Goal: Communication & Community: Ask a question

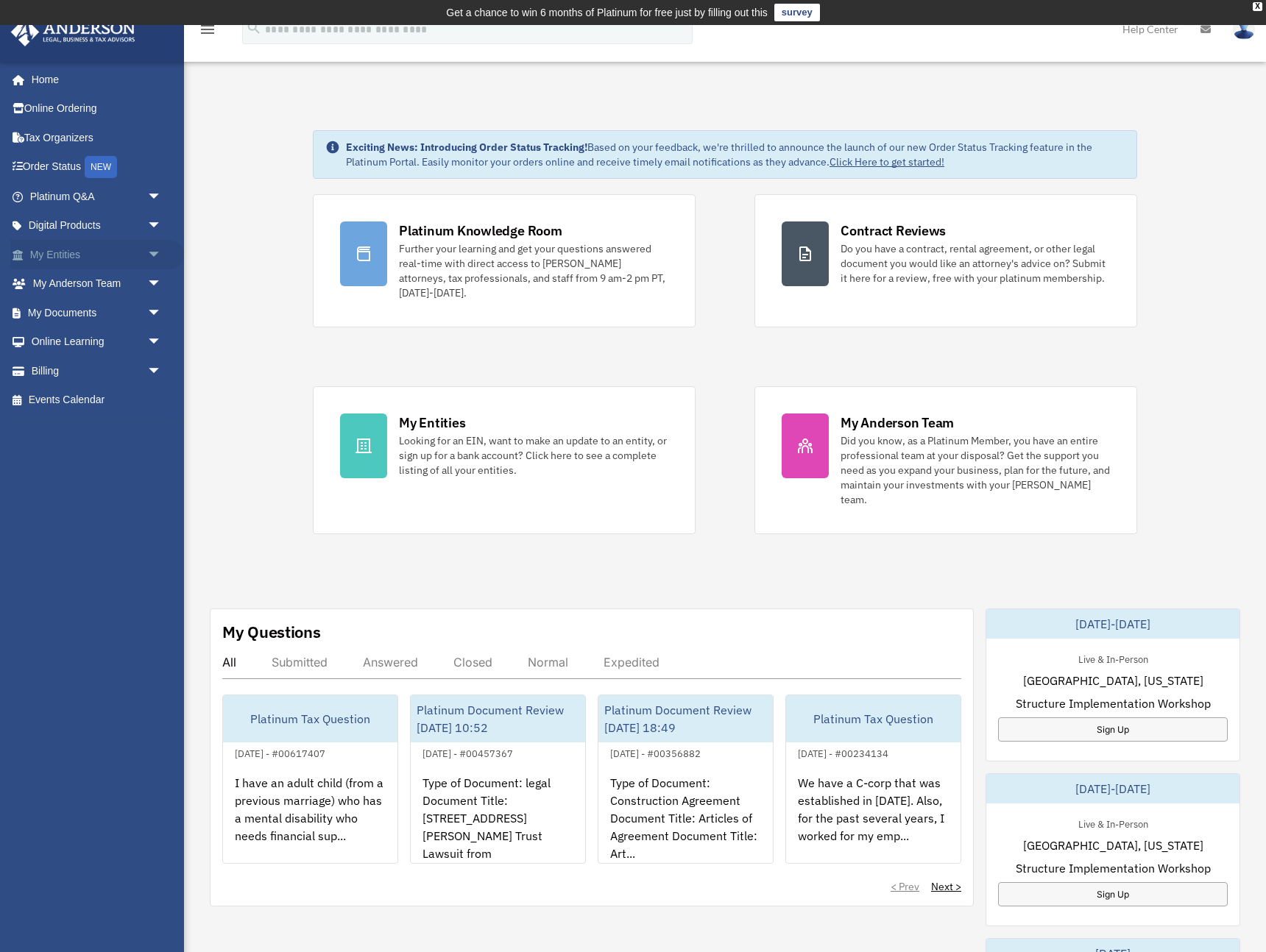
click at [155, 253] on span "arrow_drop_down" at bounding box center [162, 254] width 29 height 30
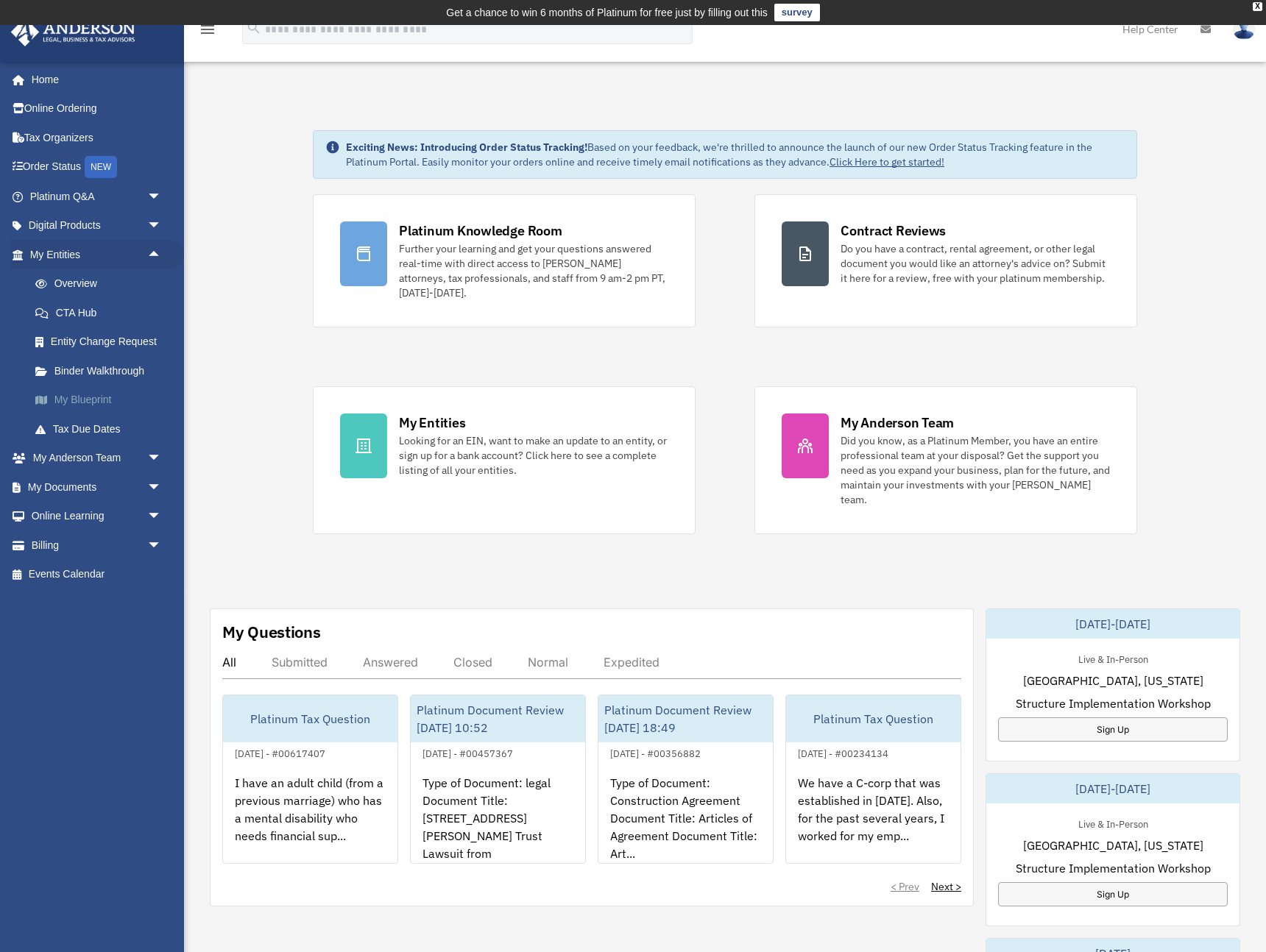
click at [88, 405] on link "My Blueprint" at bounding box center [102, 400] width 163 height 29
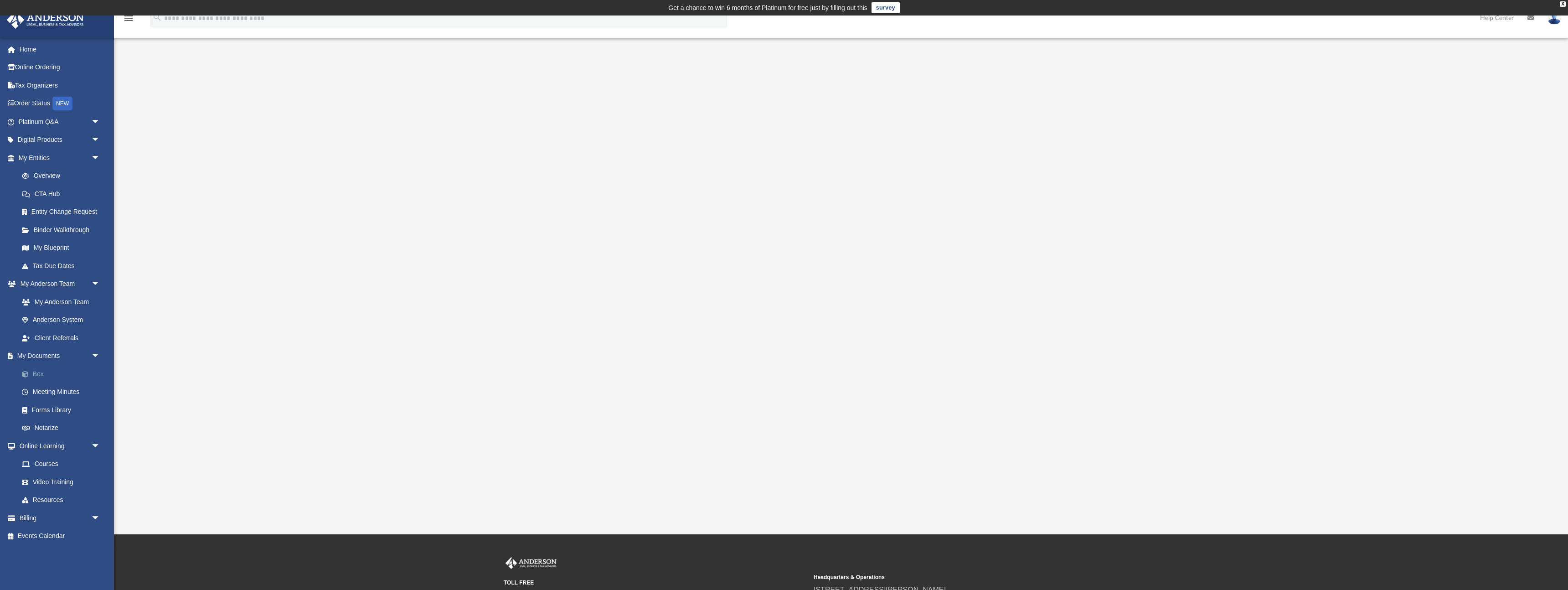
click at [43, 376] on link "Box" at bounding box center [63, 374] width 101 height 18
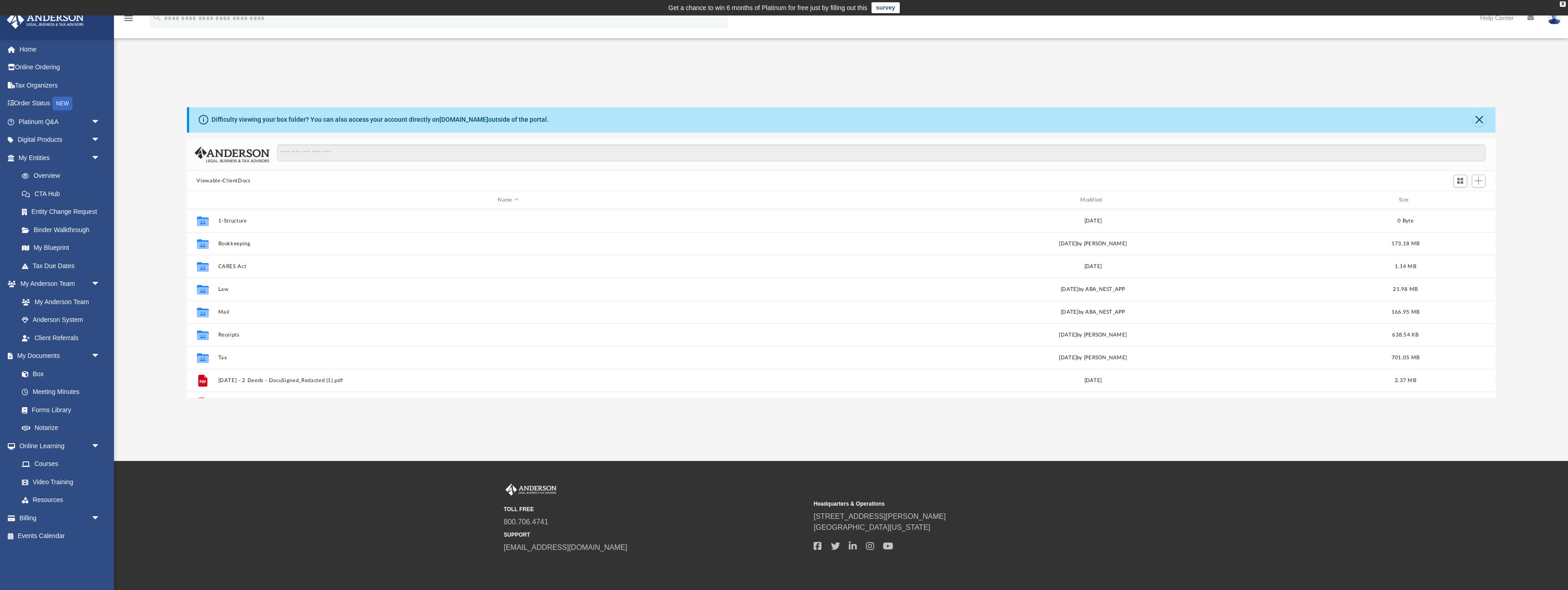
scroll to position [208, 1309]
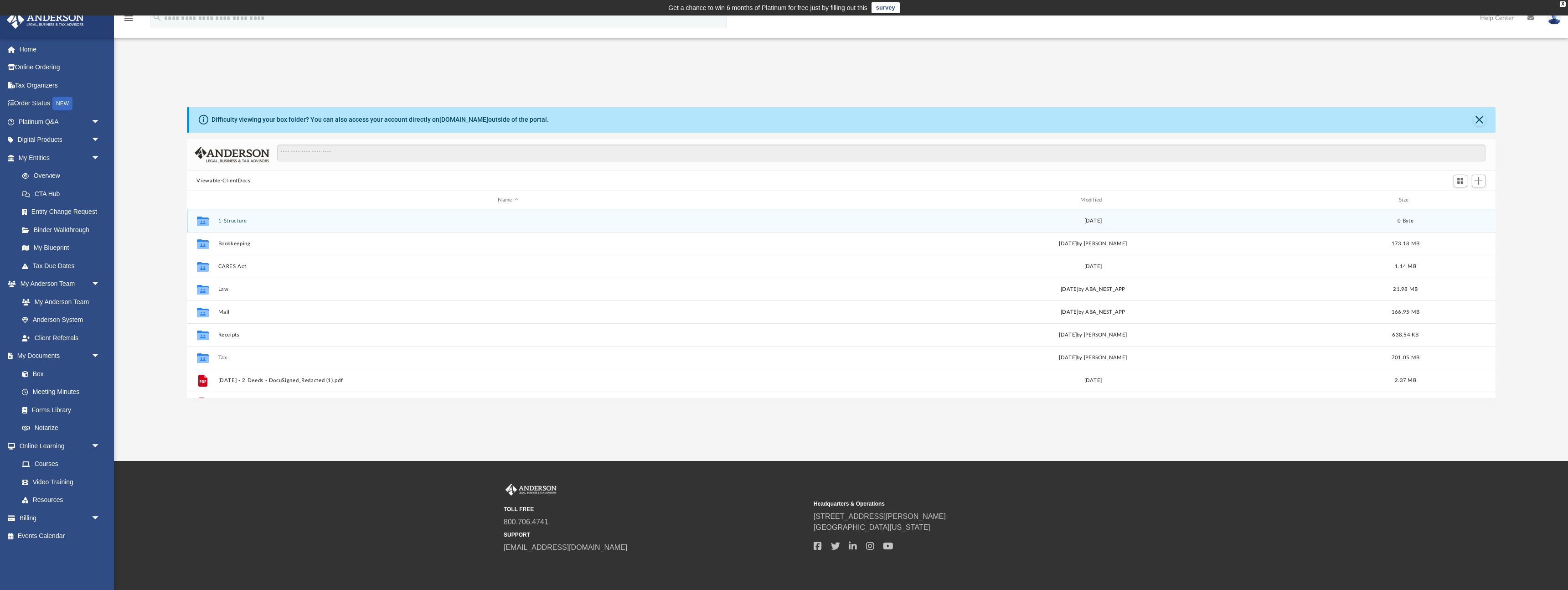
click at [228, 222] on button "1-Structure" at bounding box center [508, 221] width 581 height 6
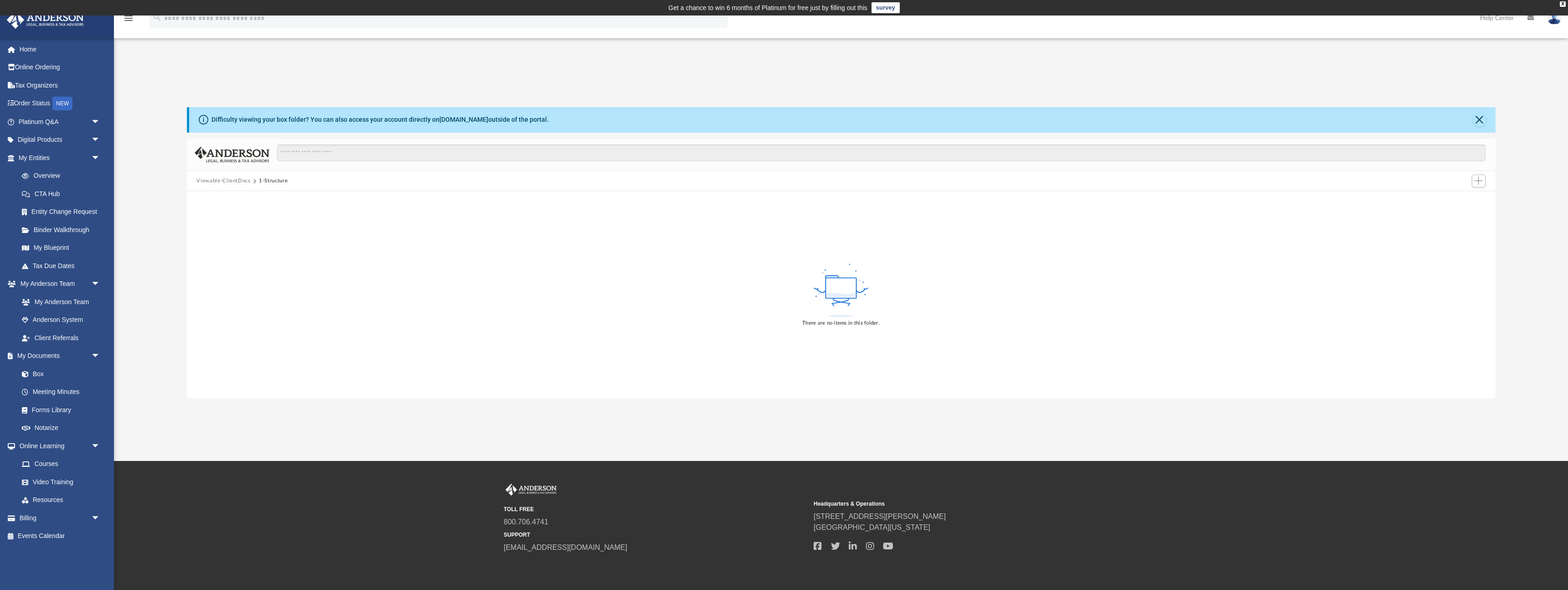
click at [242, 182] on button "Viewable-ClientDocs" at bounding box center [223, 181] width 54 height 8
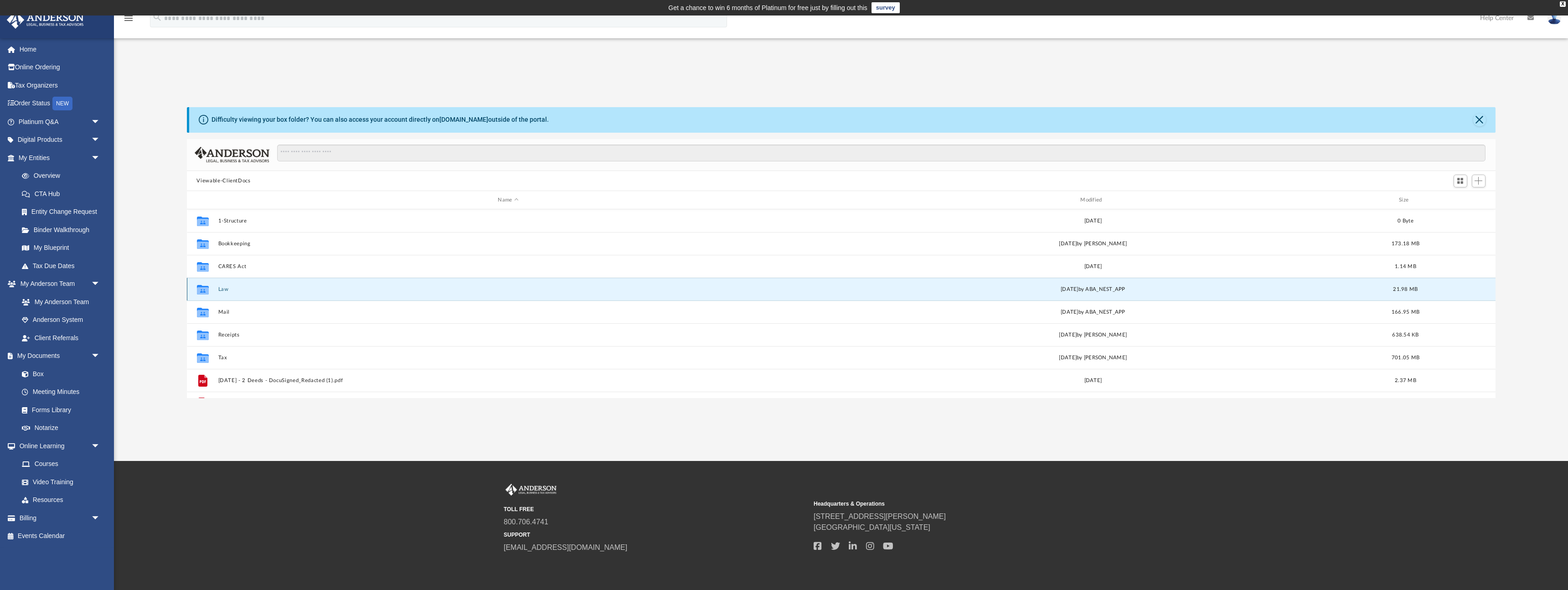
click at [224, 289] on button "Law" at bounding box center [508, 289] width 581 height 6
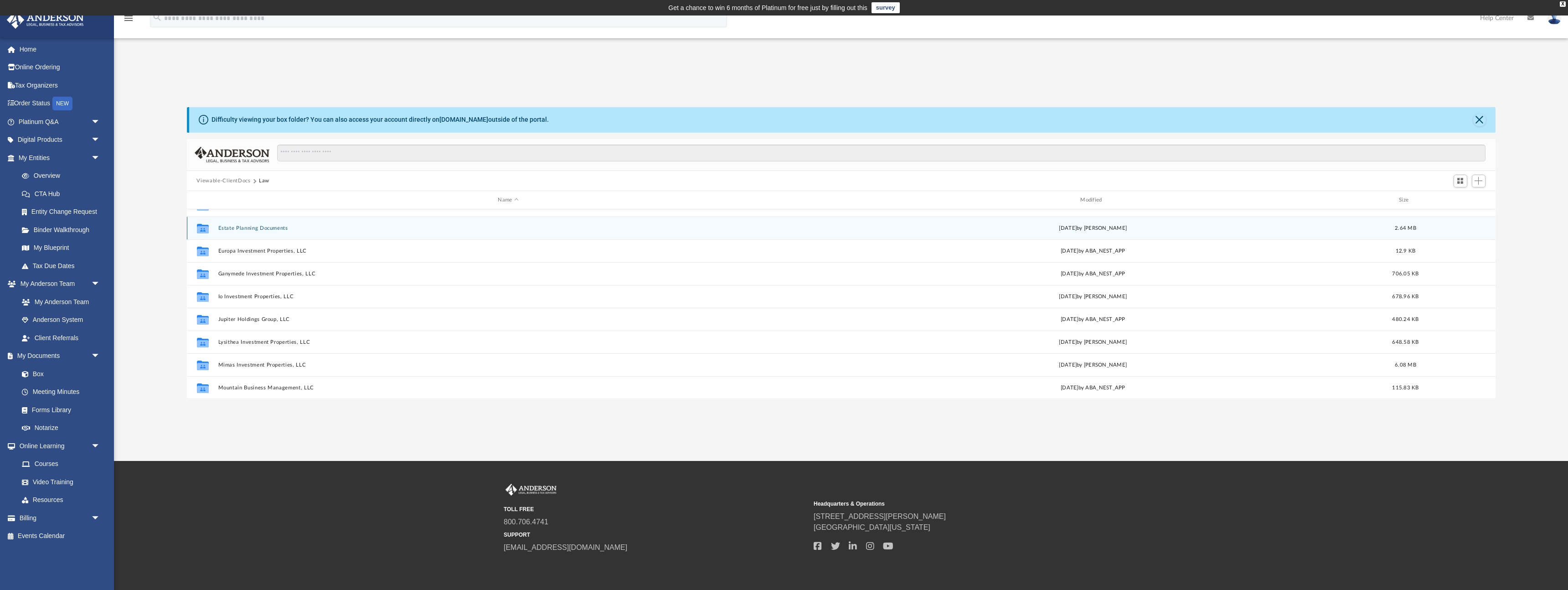
scroll to position [61, 0]
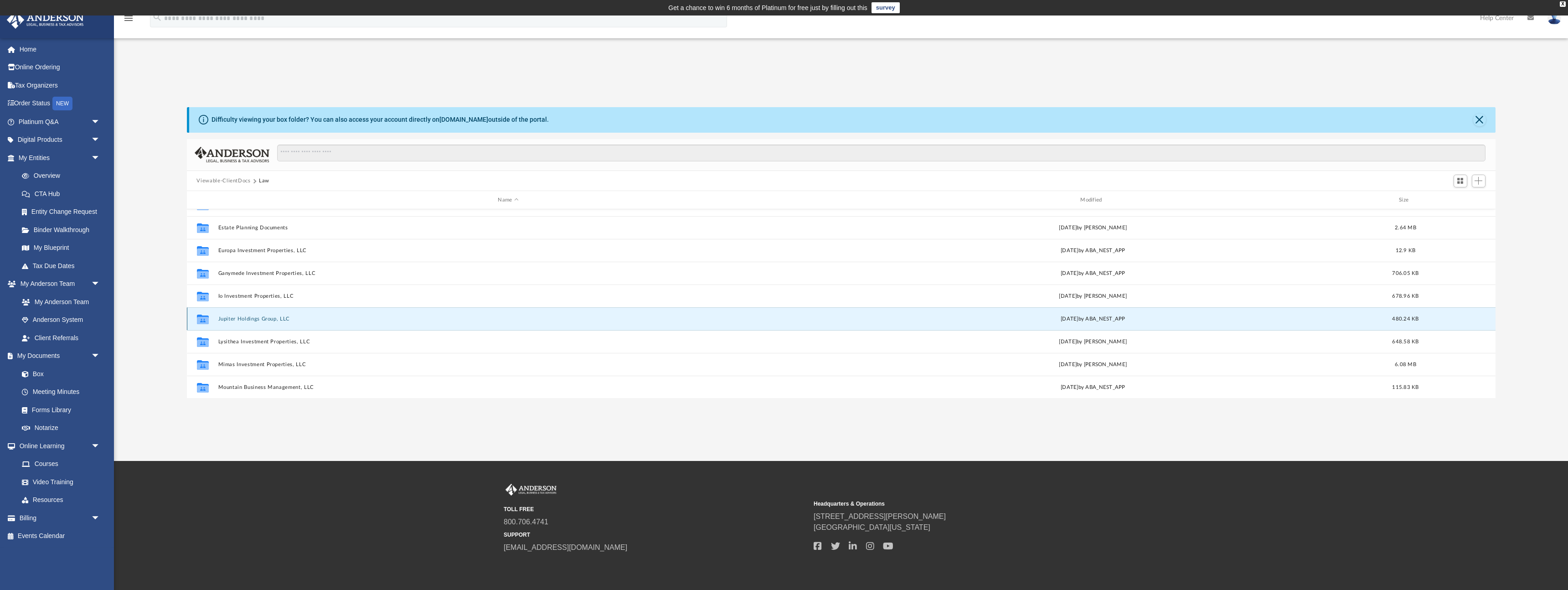
click at [226, 319] on button "Jupiter Holdings Group, LLC" at bounding box center [508, 319] width 581 height 6
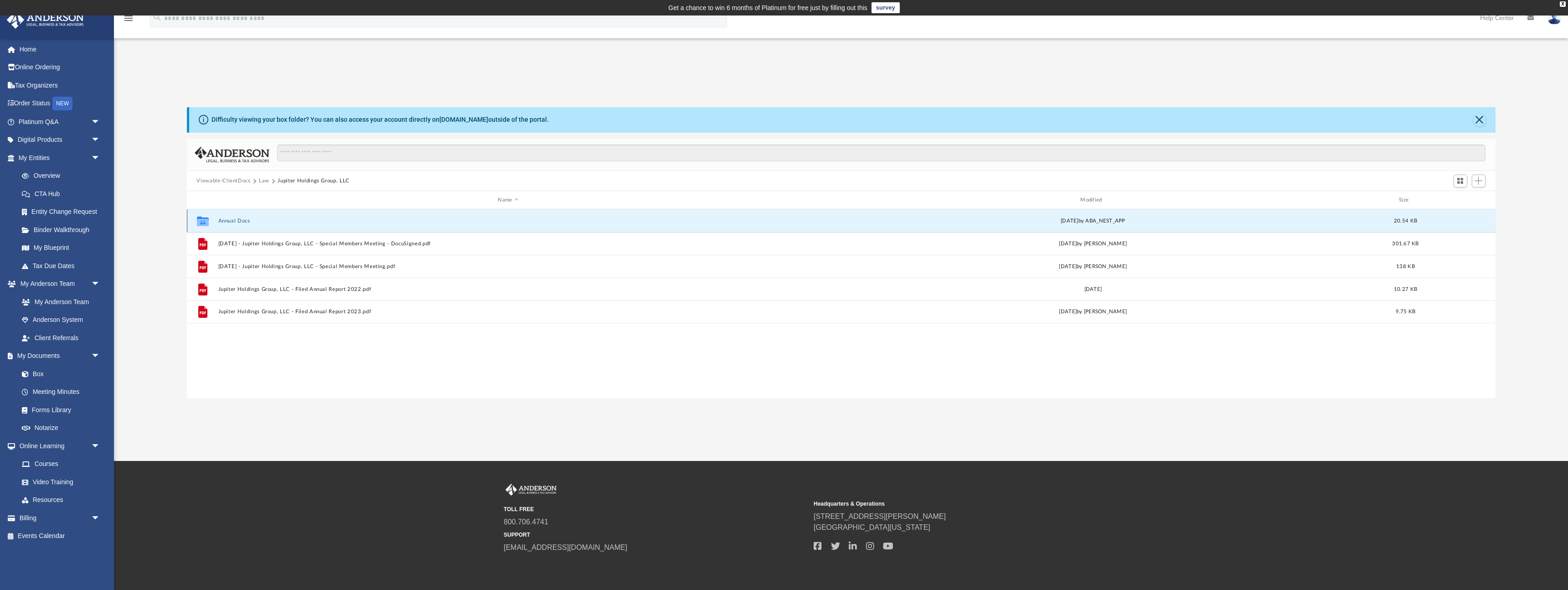
click at [234, 223] on button "Annual Docs" at bounding box center [508, 221] width 581 height 6
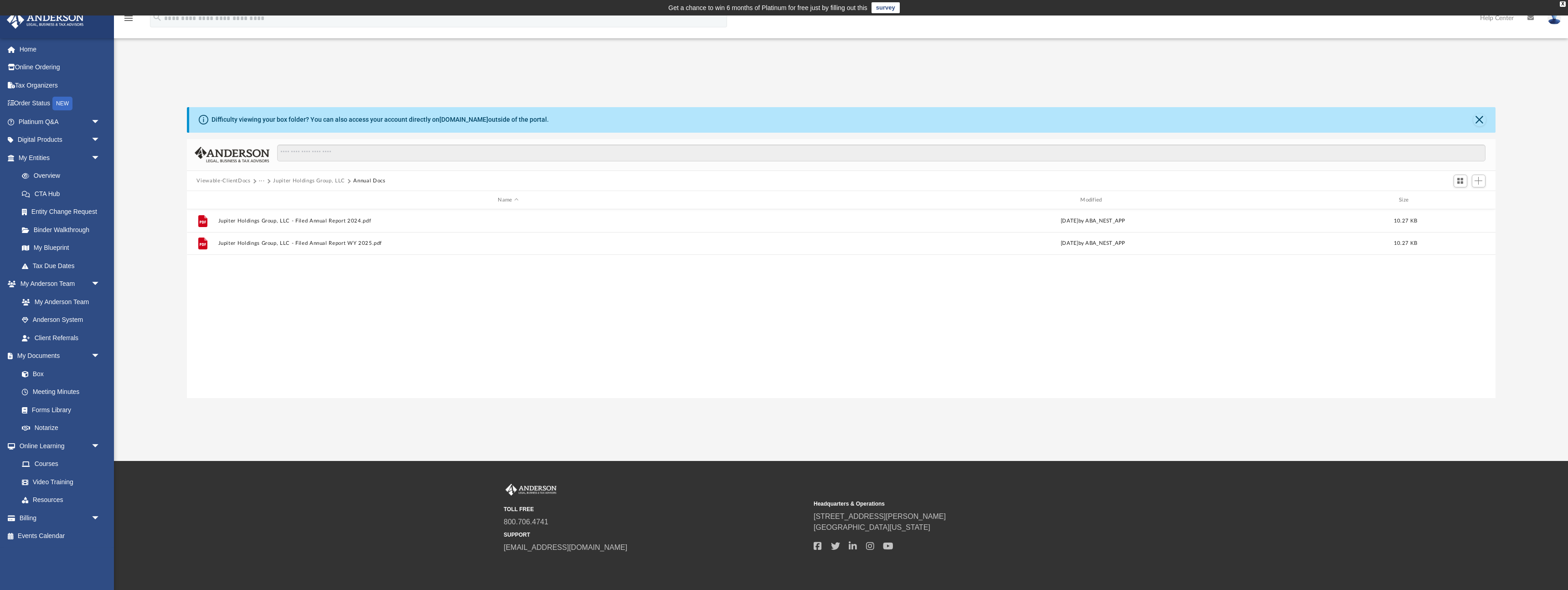
click at [297, 181] on button "Jupiter Holdings Group, LLC" at bounding box center [309, 181] width 72 height 8
click at [262, 183] on button "Law" at bounding box center [264, 181] width 10 height 8
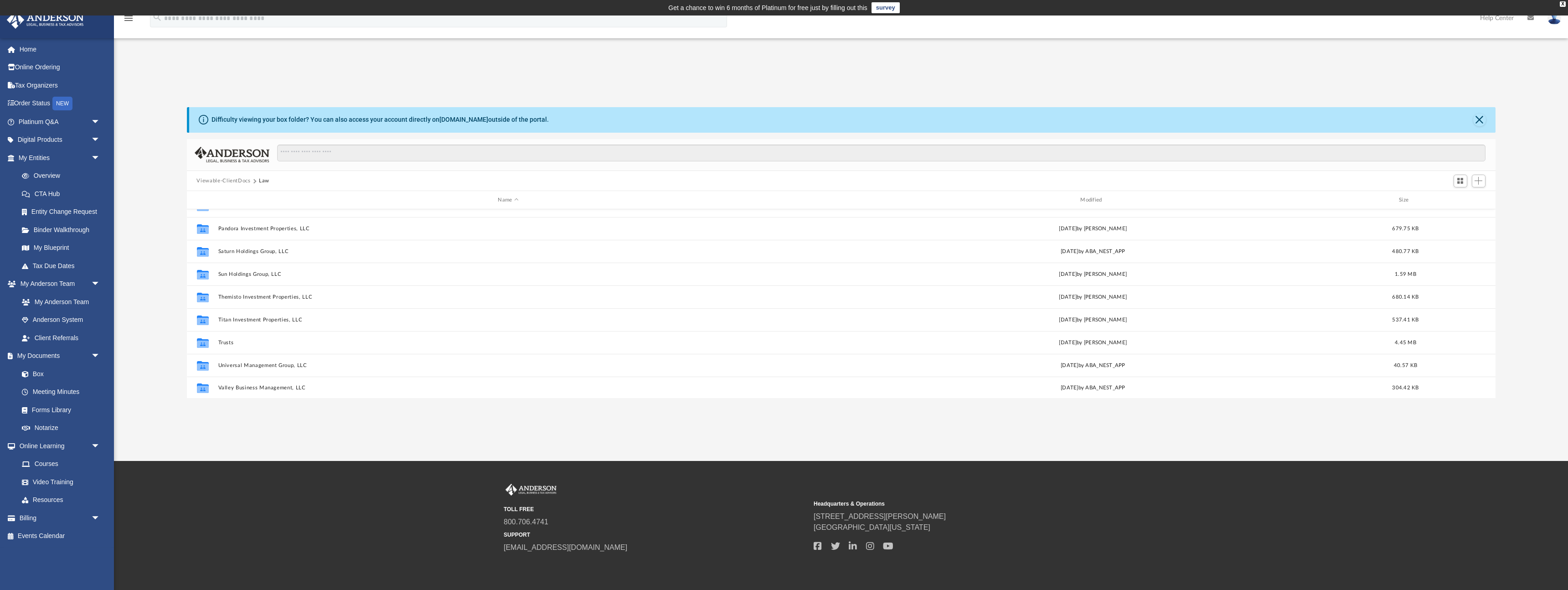
scroll to position [244, 0]
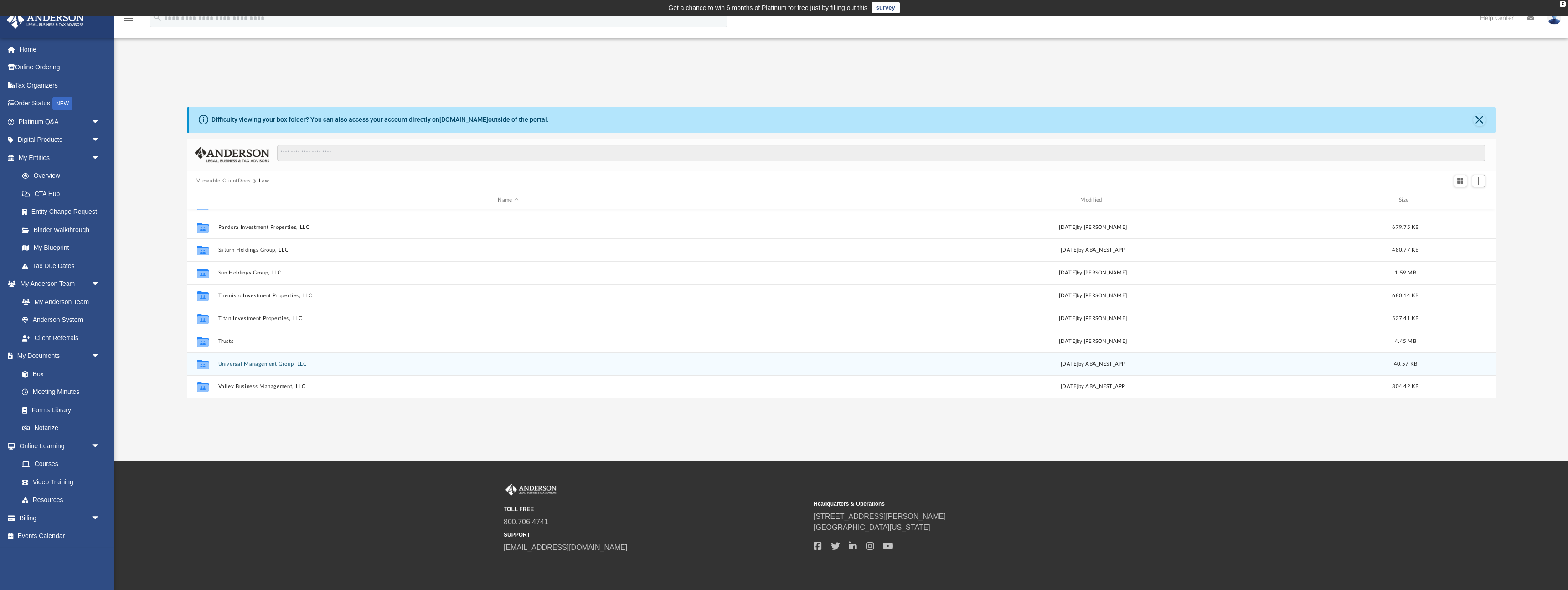
click at [256, 364] on button "Universal Management Group, LLC" at bounding box center [508, 364] width 581 height 6
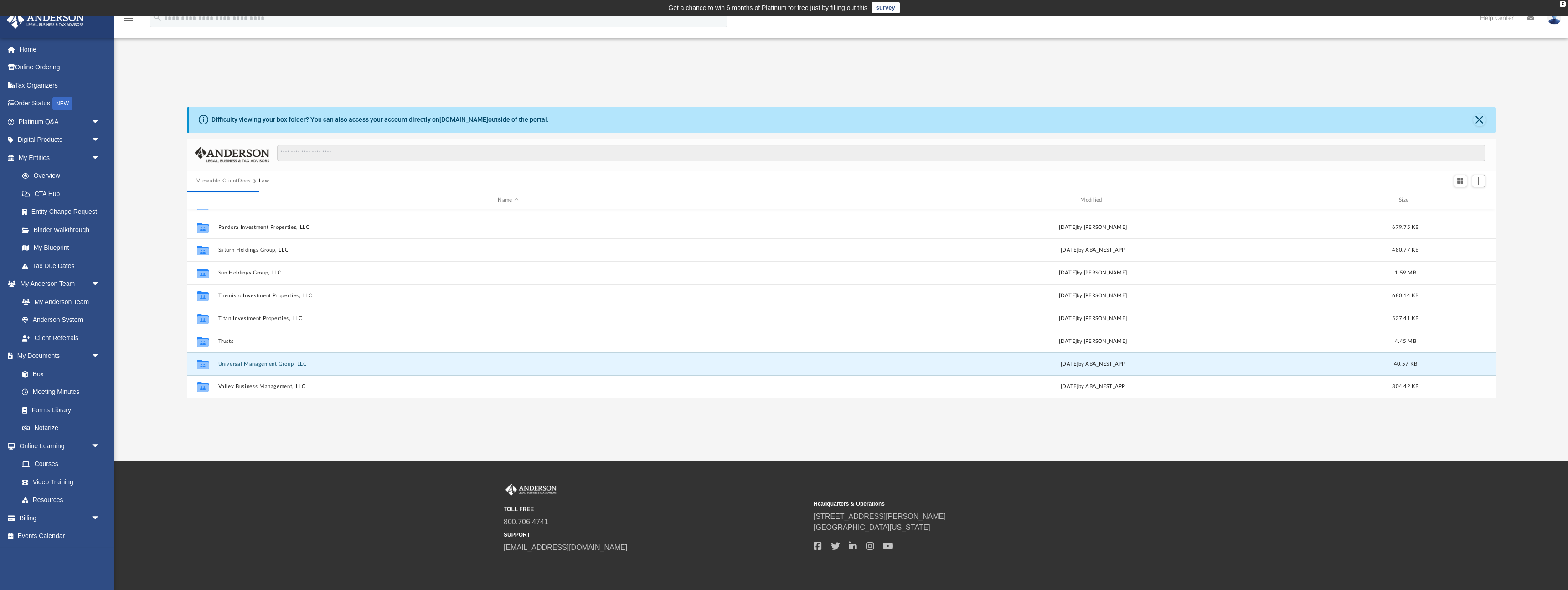
scroll to position [0, 0]
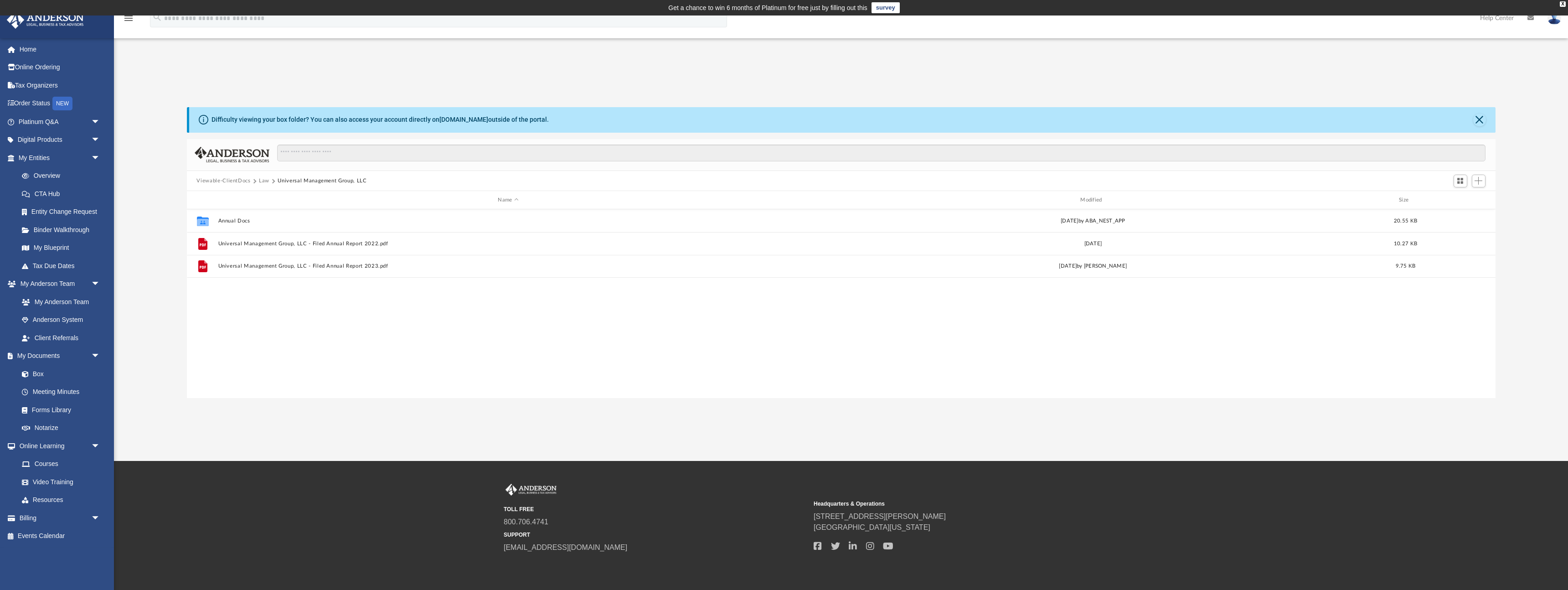
click at [265, 183] on button "Law" at bounding box center [264, 181] width 10 height 8
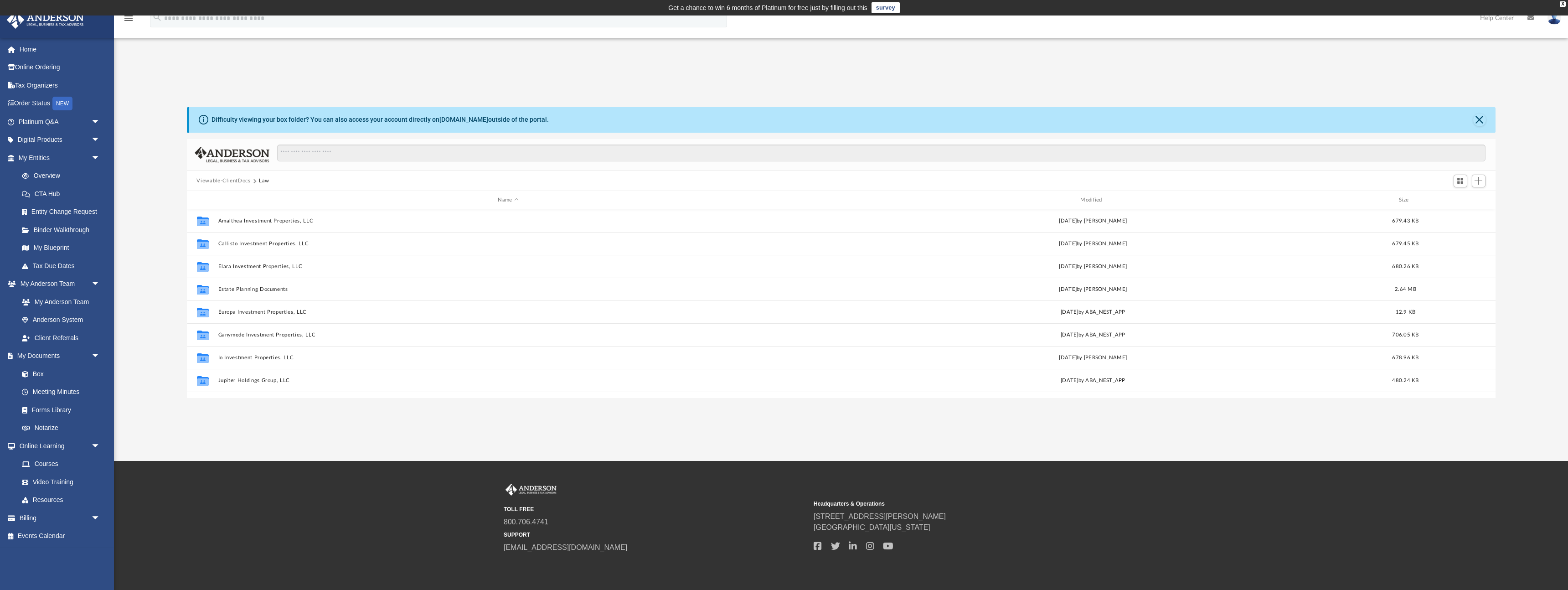
click at [239, 183] on button "Viewable-ClientDocs" at bounding box center [223, 181] width 54 height 8
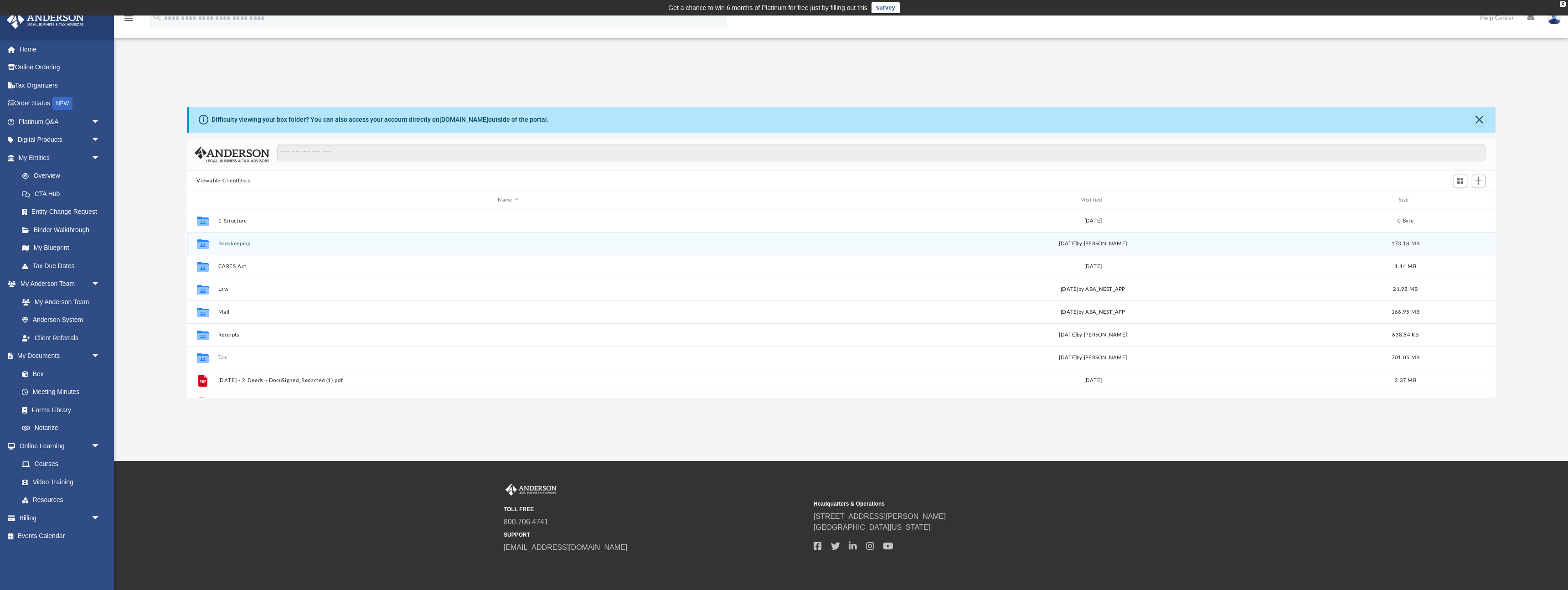
click at [245, 245] on button "Bookkeeping" at bounding box center [508, 244] width 581 height 6
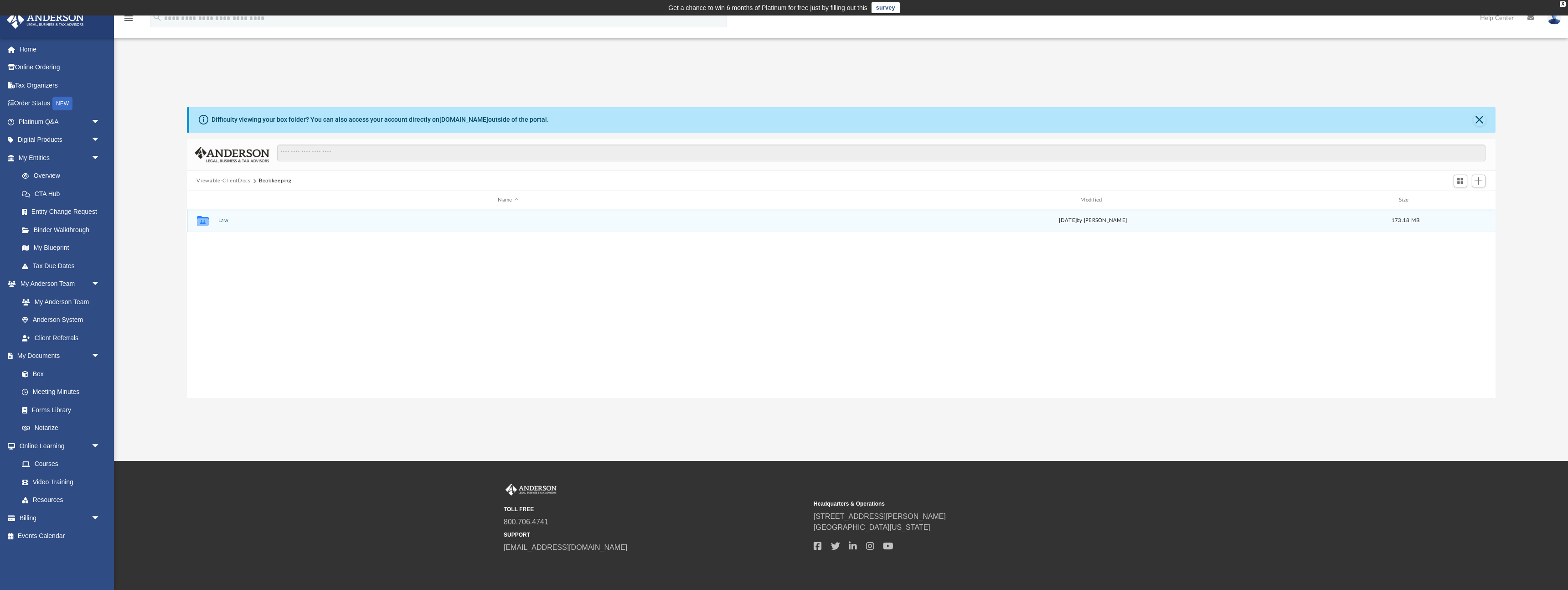
click at [224, 219] on button "Law" at bounding box center [508, 221] width 581 height 6
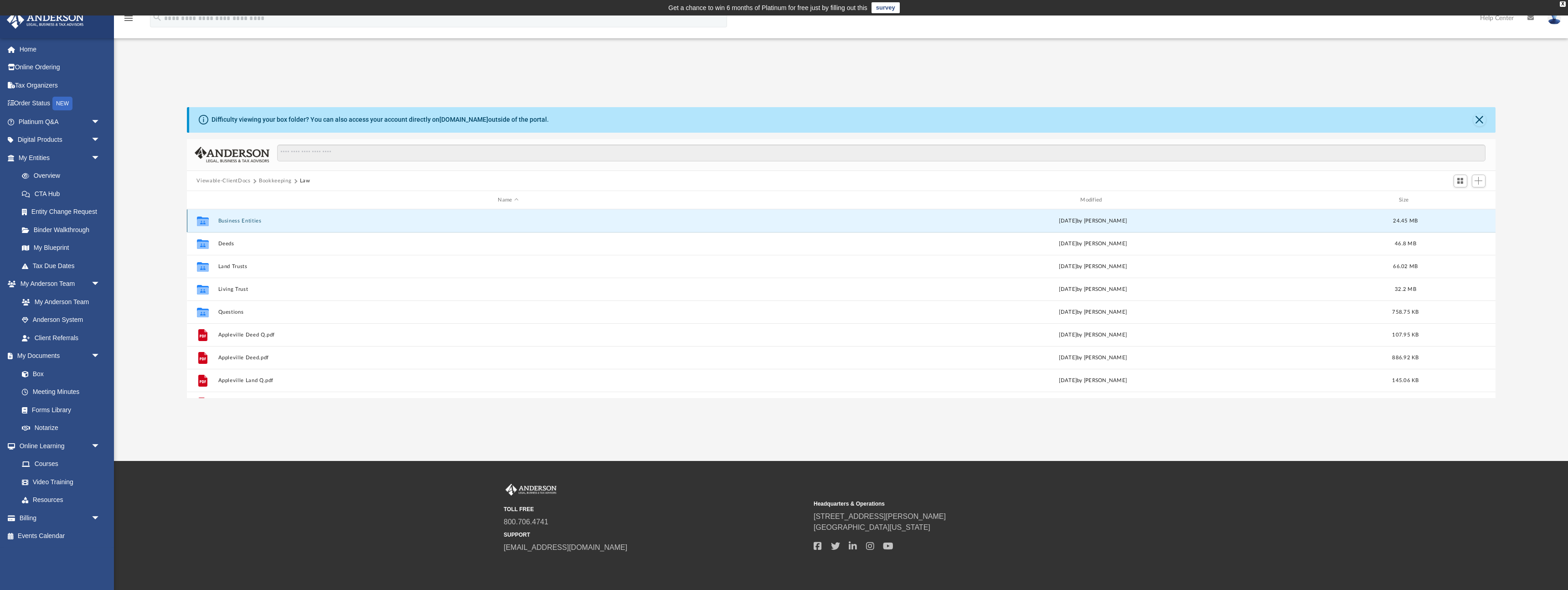
click at [237, 222] on button "Business Entities" at bounding box center [508, 221] width 581 height 6
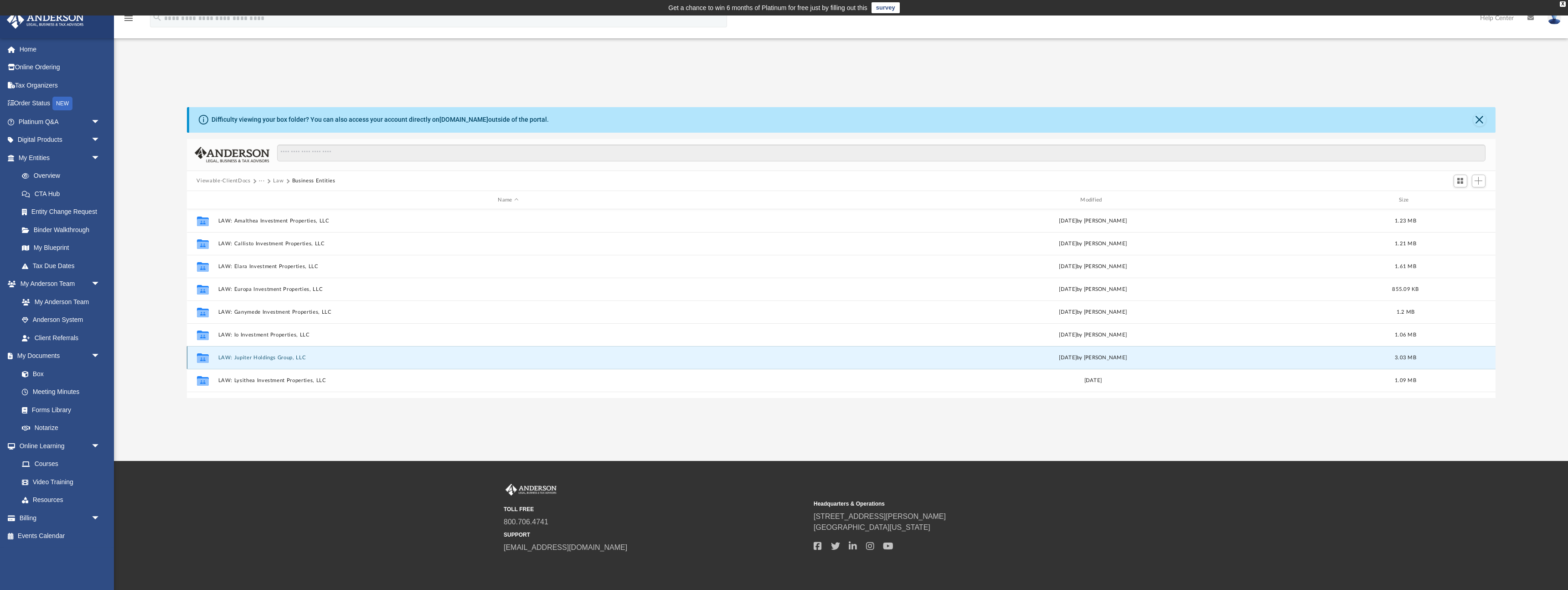
click at [265, 357] on button "LAW: Jupiter Holdings Group, LLC" at bounding box center [508, 358] width 581 height 6
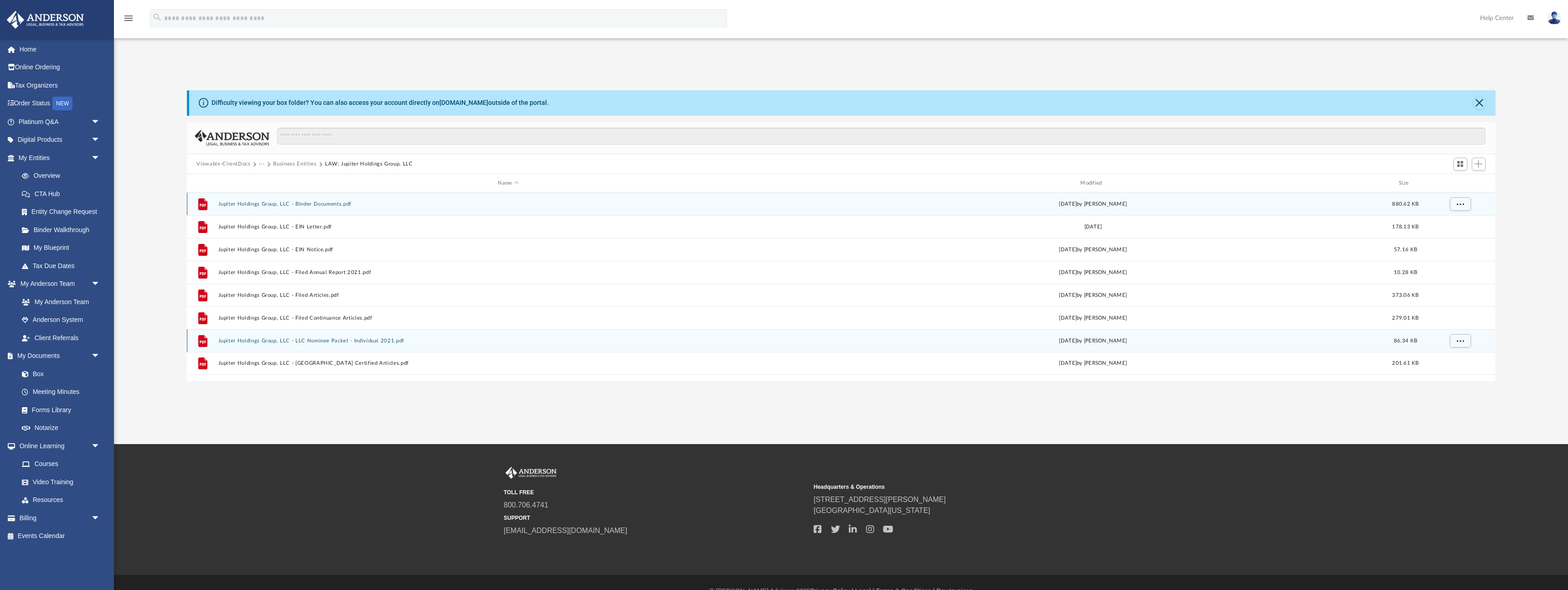
scroll to position [18, 0]
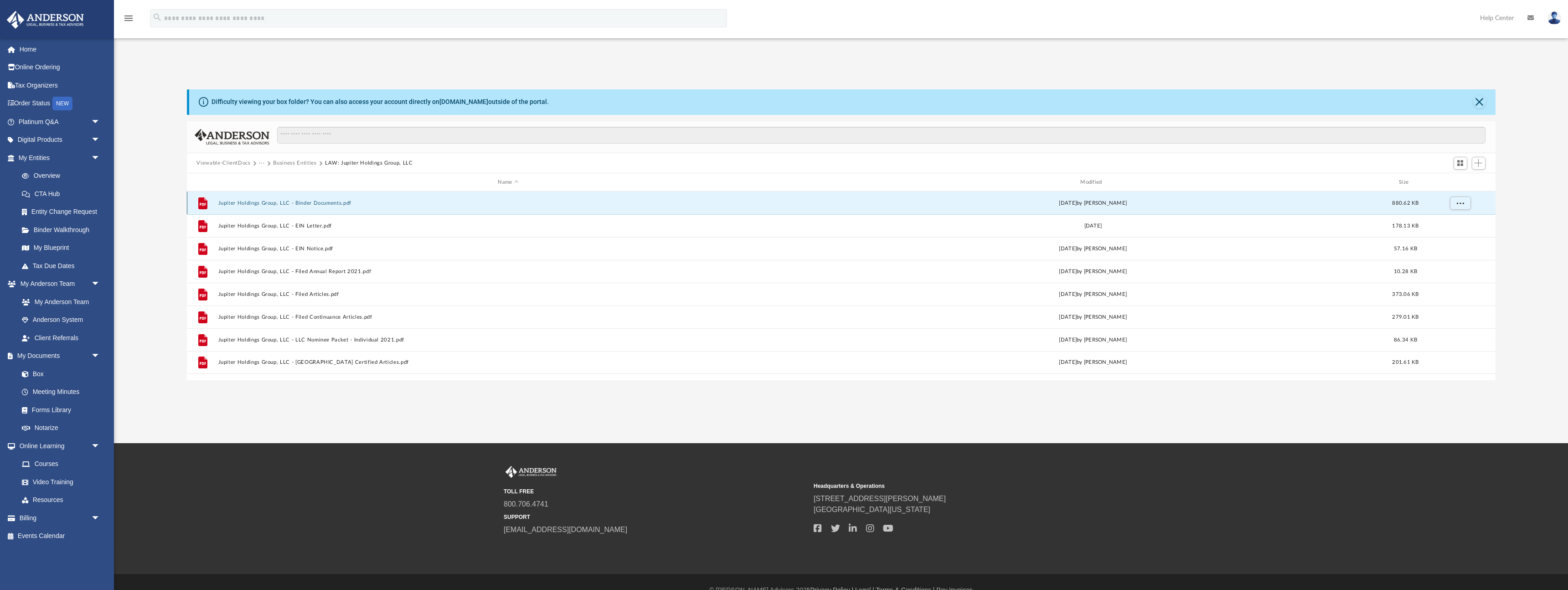
click at [315, 205] on button "Jupiter Holdings Group, LLC - Binder Documents.pdf" at bounding box center [508, 203] width 581 height 6
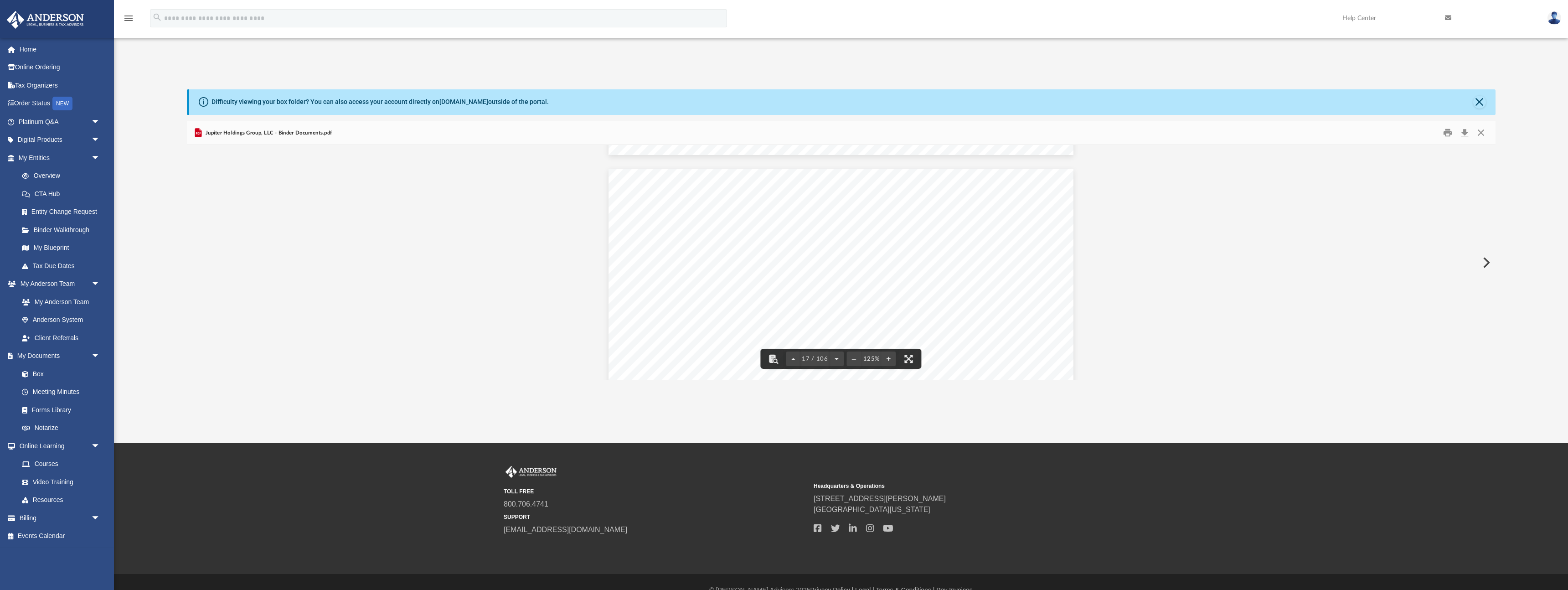
scroll to position [9832, 0]
click at [783, 102] on button "Close" at bounding box center [1479, 102] width 13 height 13
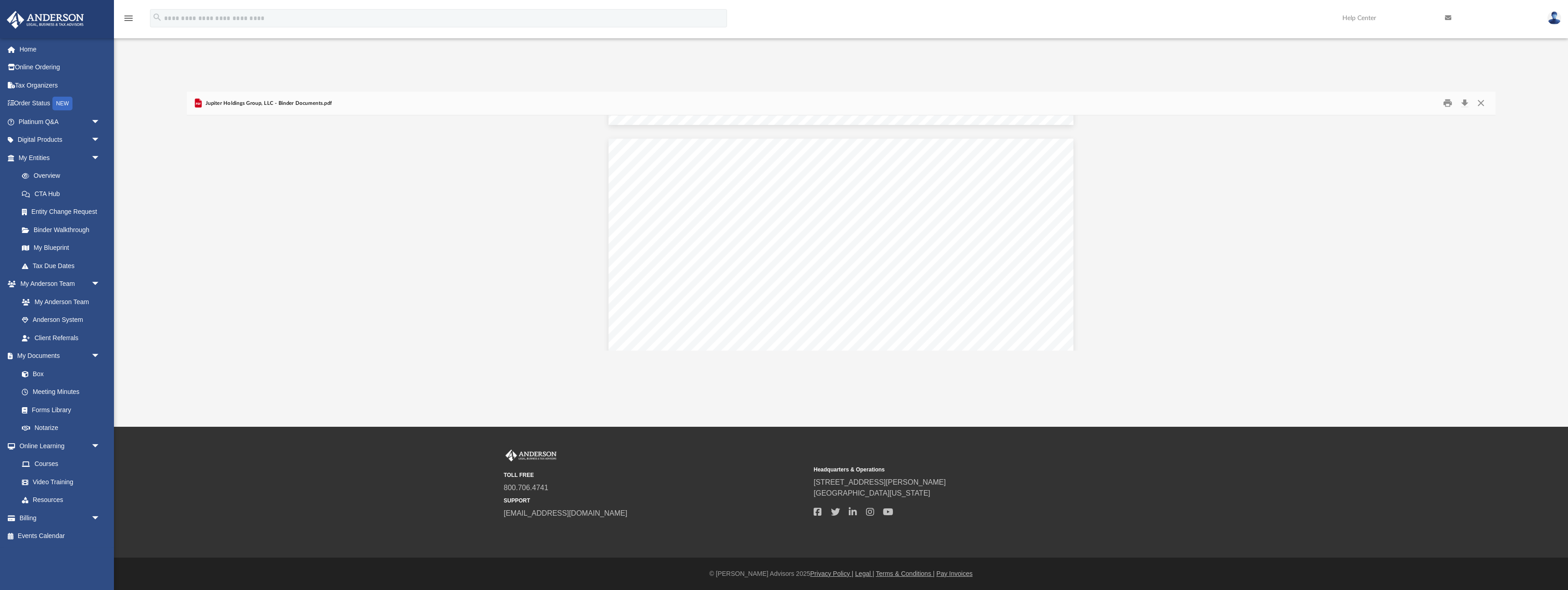
scroll to position [15, 0]
click at [783, 102] on button "Close" at bounding box center [1480, 103] width 16 height 14
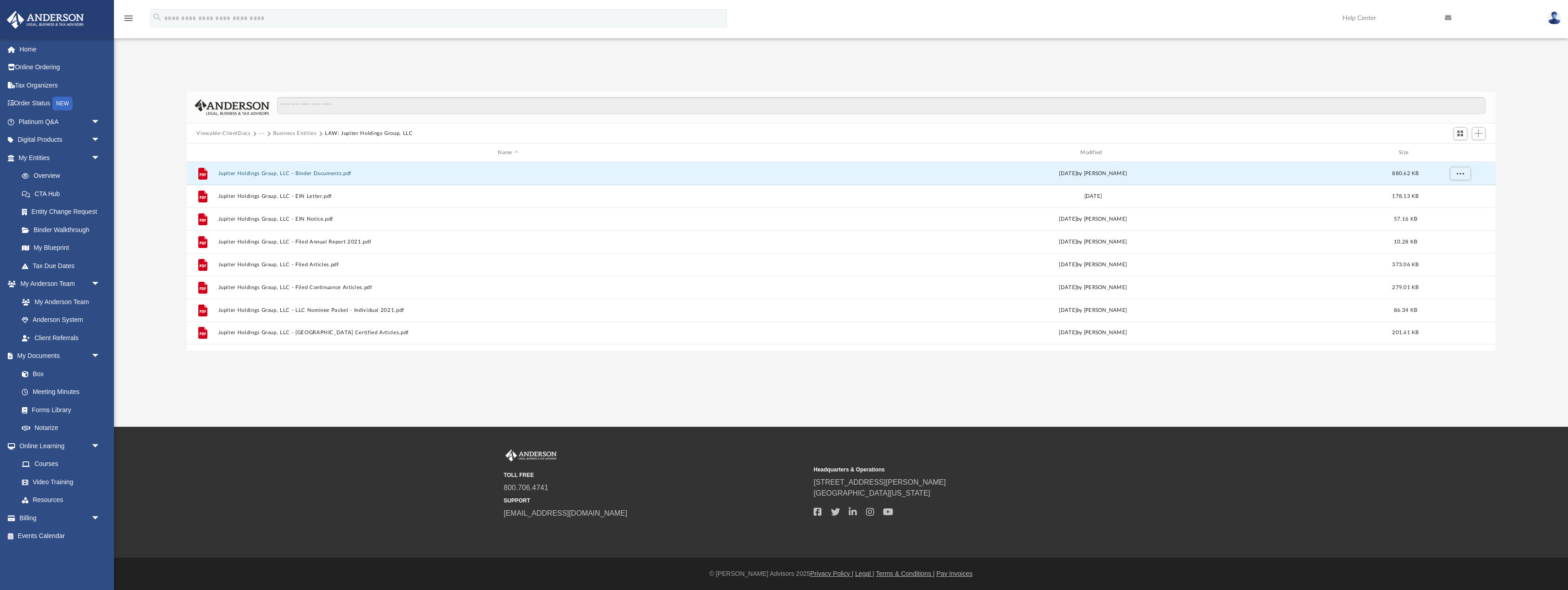
click at [299, 133] on button "Business Entities" at bounding box center [295, 133] width 43 height 8
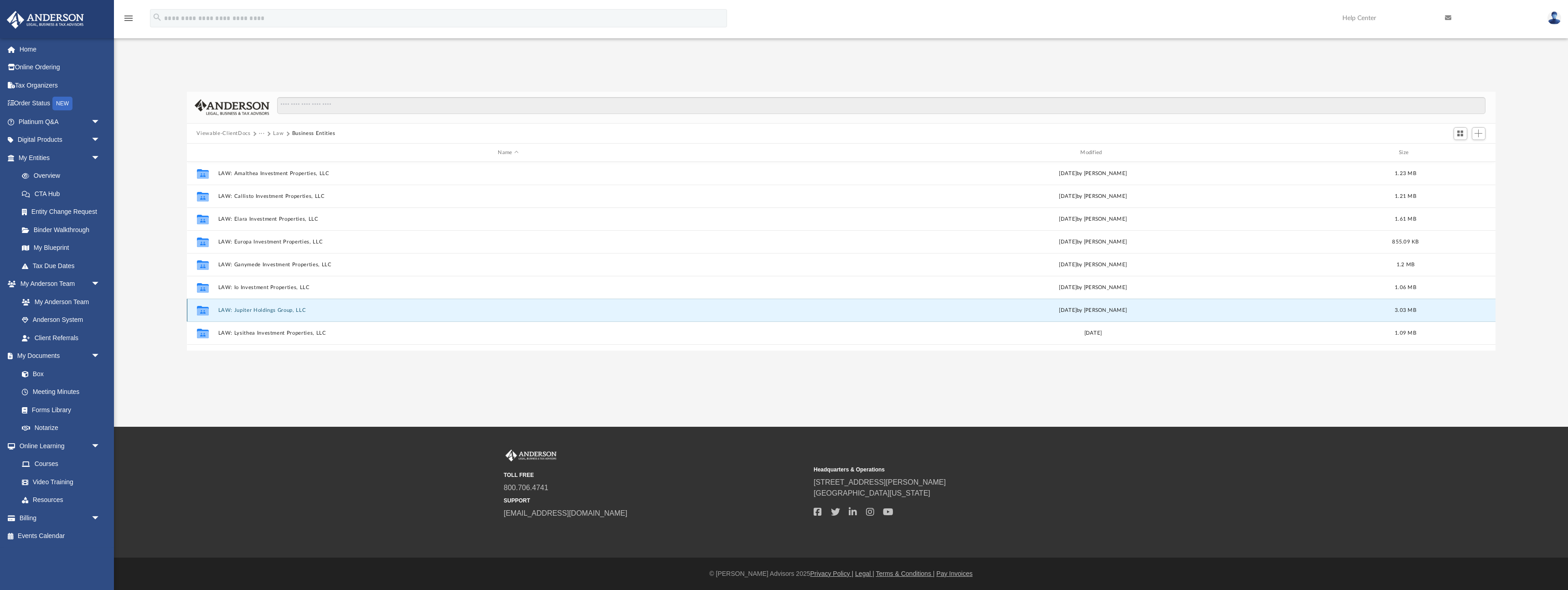
click at [231, 310] on button "LAW: Jupiter Holdings Group, LLC" at bounding box center [508, 311] width 581 height 6
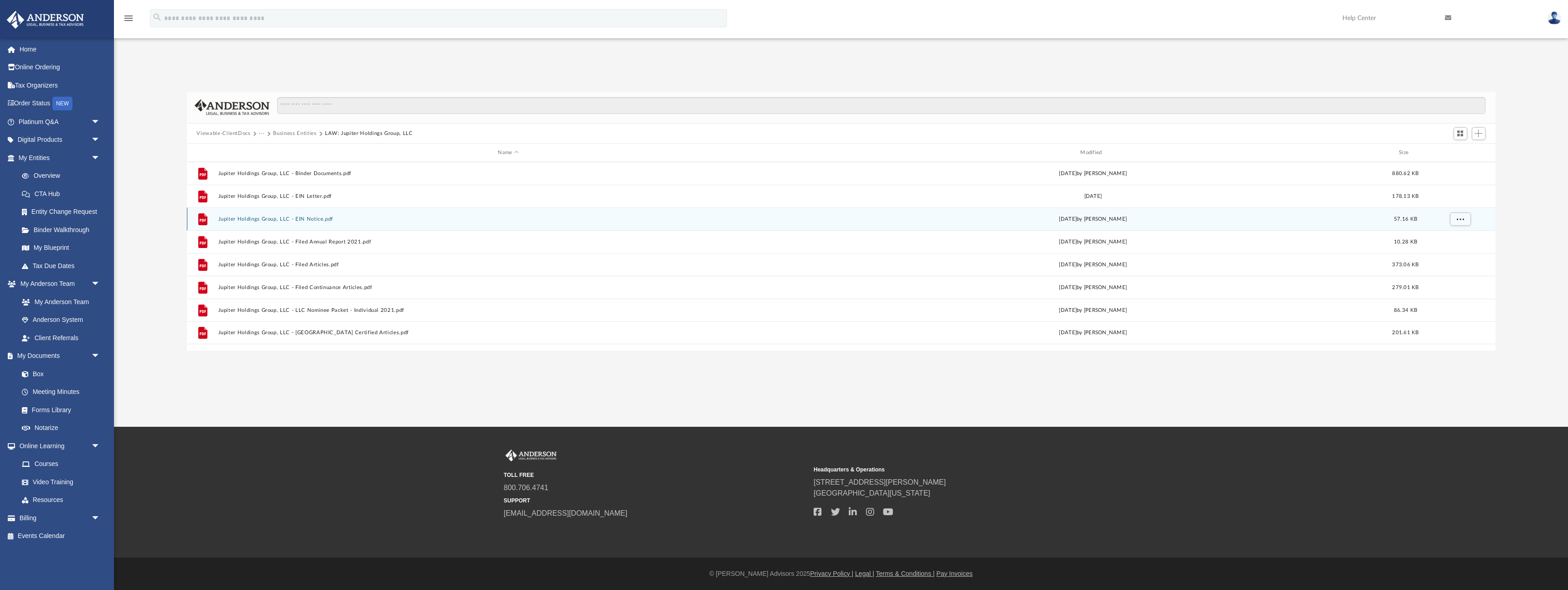
click at [320, 220] on button "Jupiter Holdings Group, LLC - EIN Notice.pdf" at bounding box center [508, 219] width 581 height 6
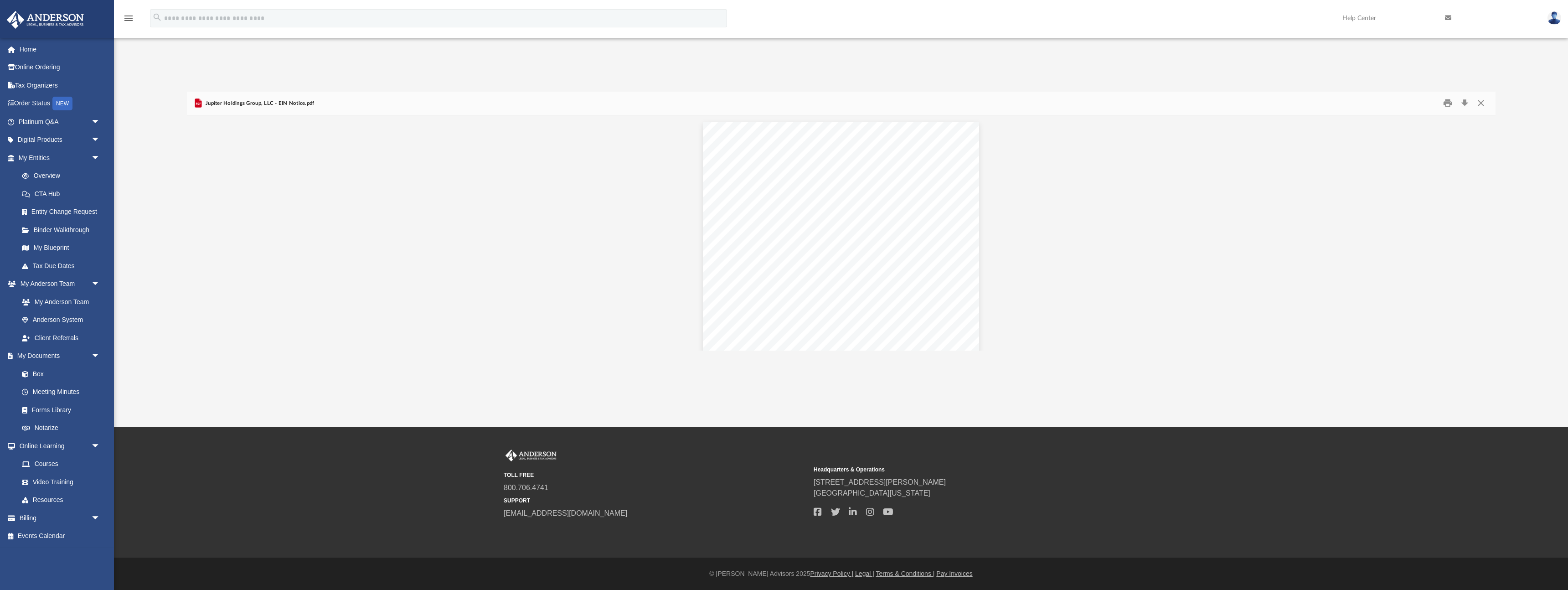
click at [320, 220] on div "Document Viewer" at bounding box center [841, 238] width 1309 height 247
click at [783, 102] on button "Close" at bounding box center [1480, 103] width 16 height 14
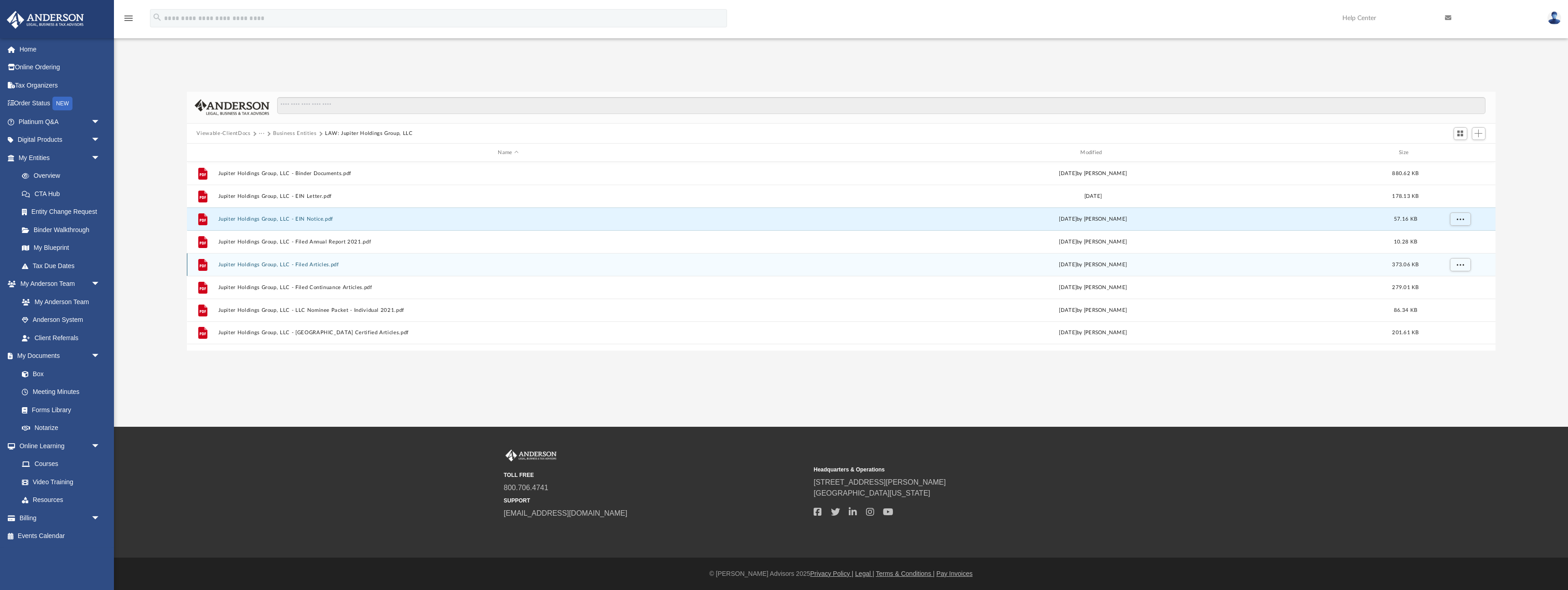
click at [322, 265] on button "Jupiter Holdings Group, LLC - Filed Articles.pdf" at bounding box center [508, 265] width 581 height 6
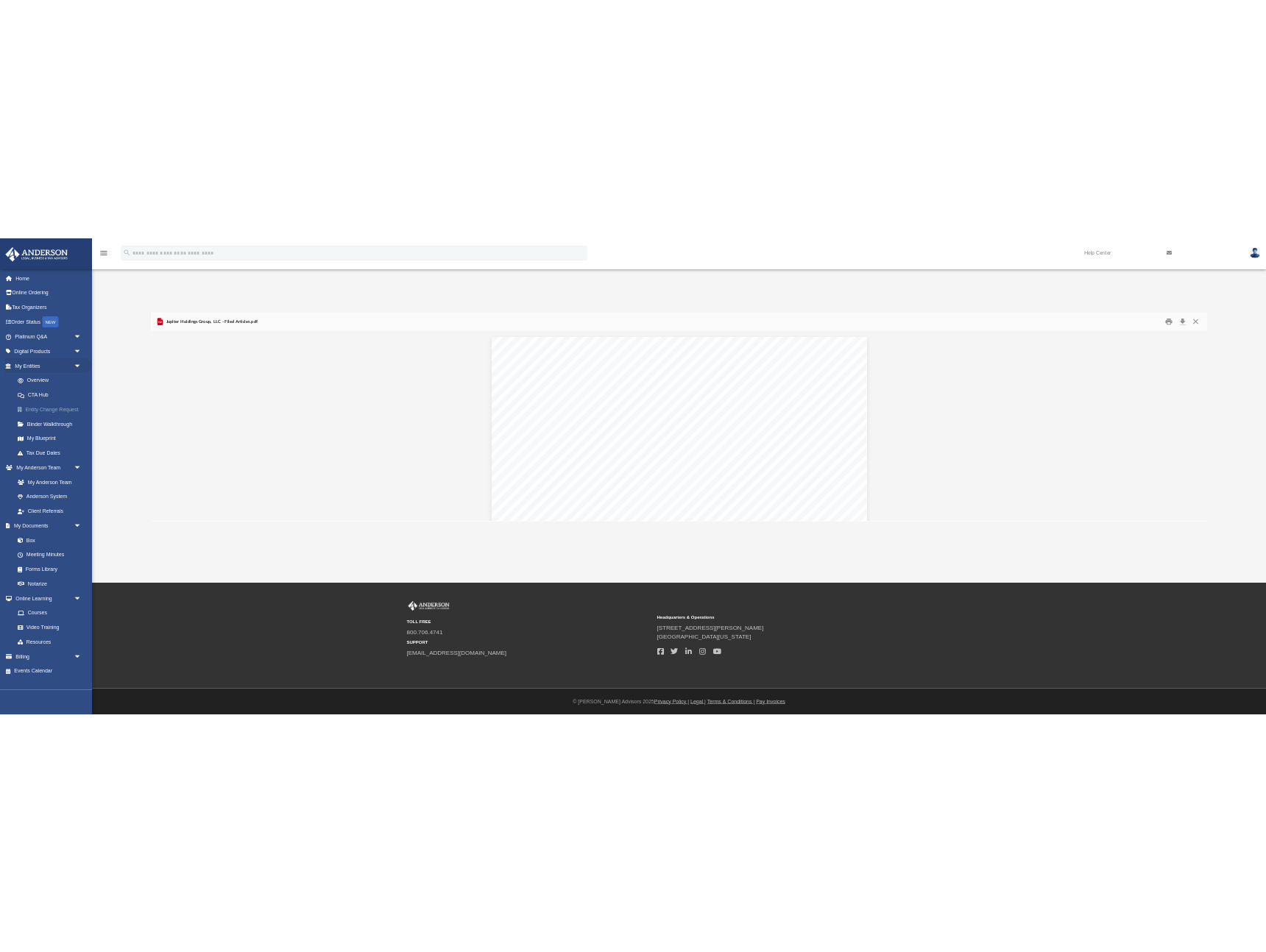
scroll to position [335, 974]
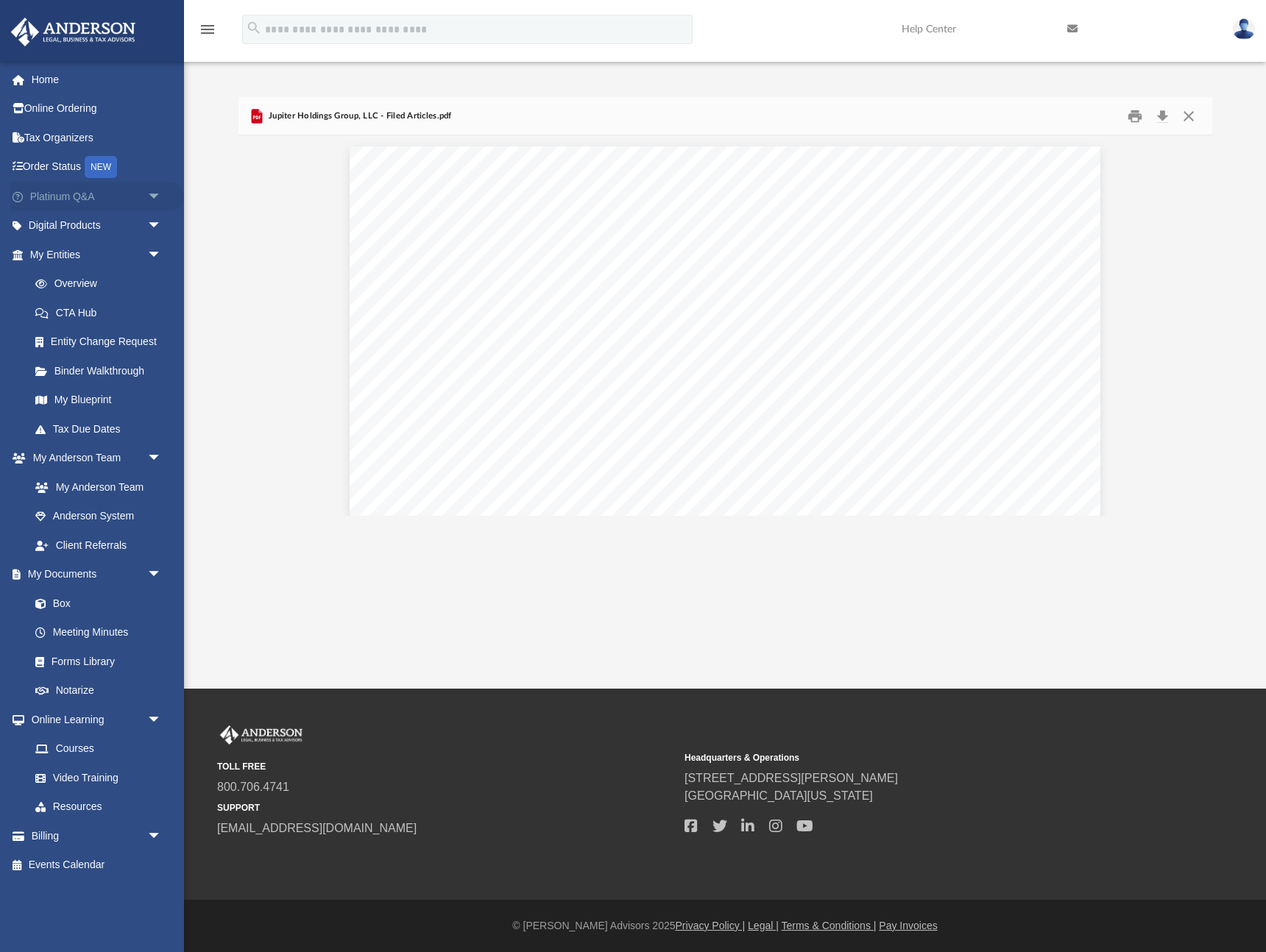
click at [154, 194] on span "arrow_drop_down" at bounding box center [162, 196] width 29 height 30
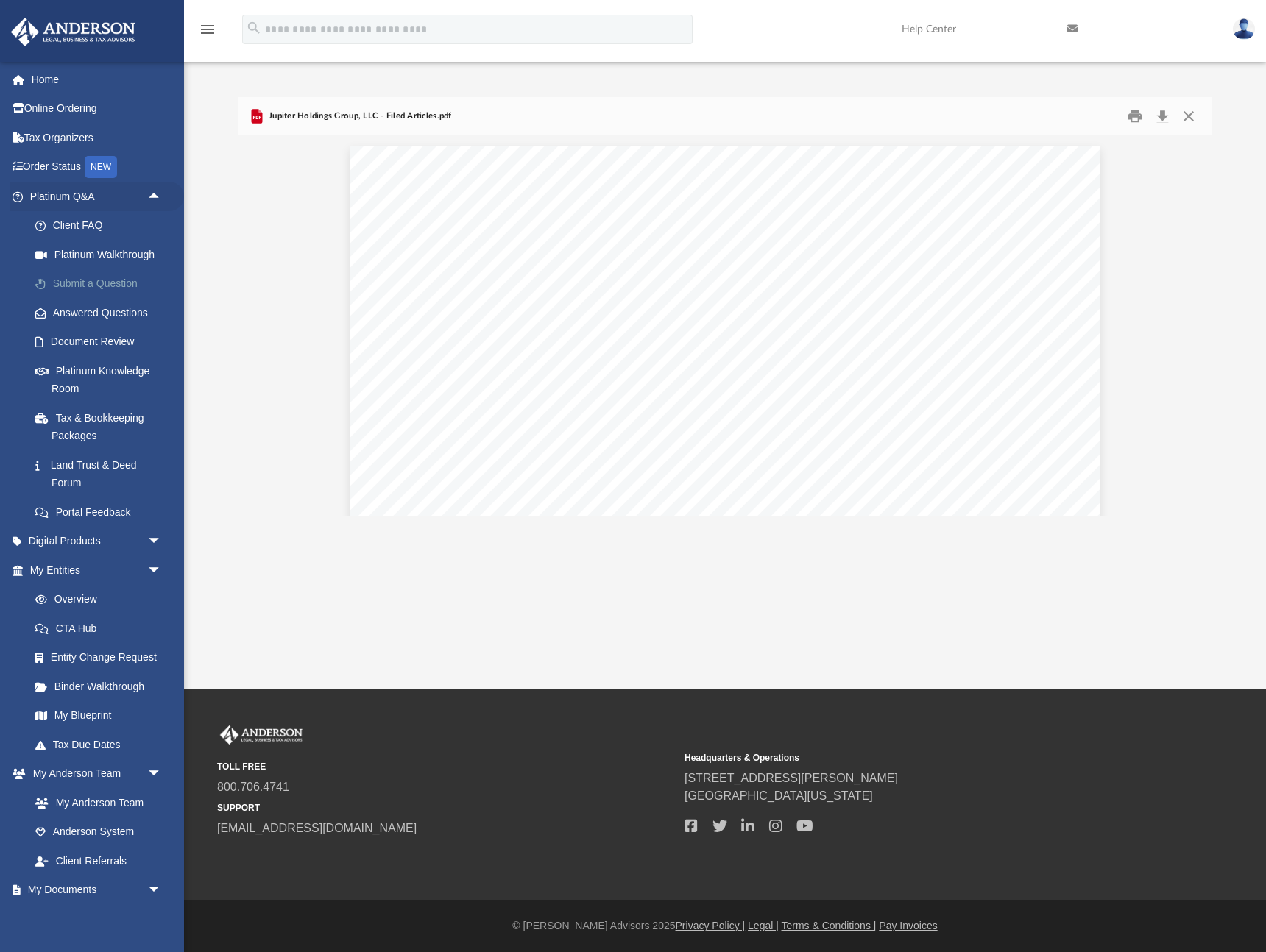
click at [79, 283] on link "Submit a Question" at bounding box center [102, 284] width 163 height 29
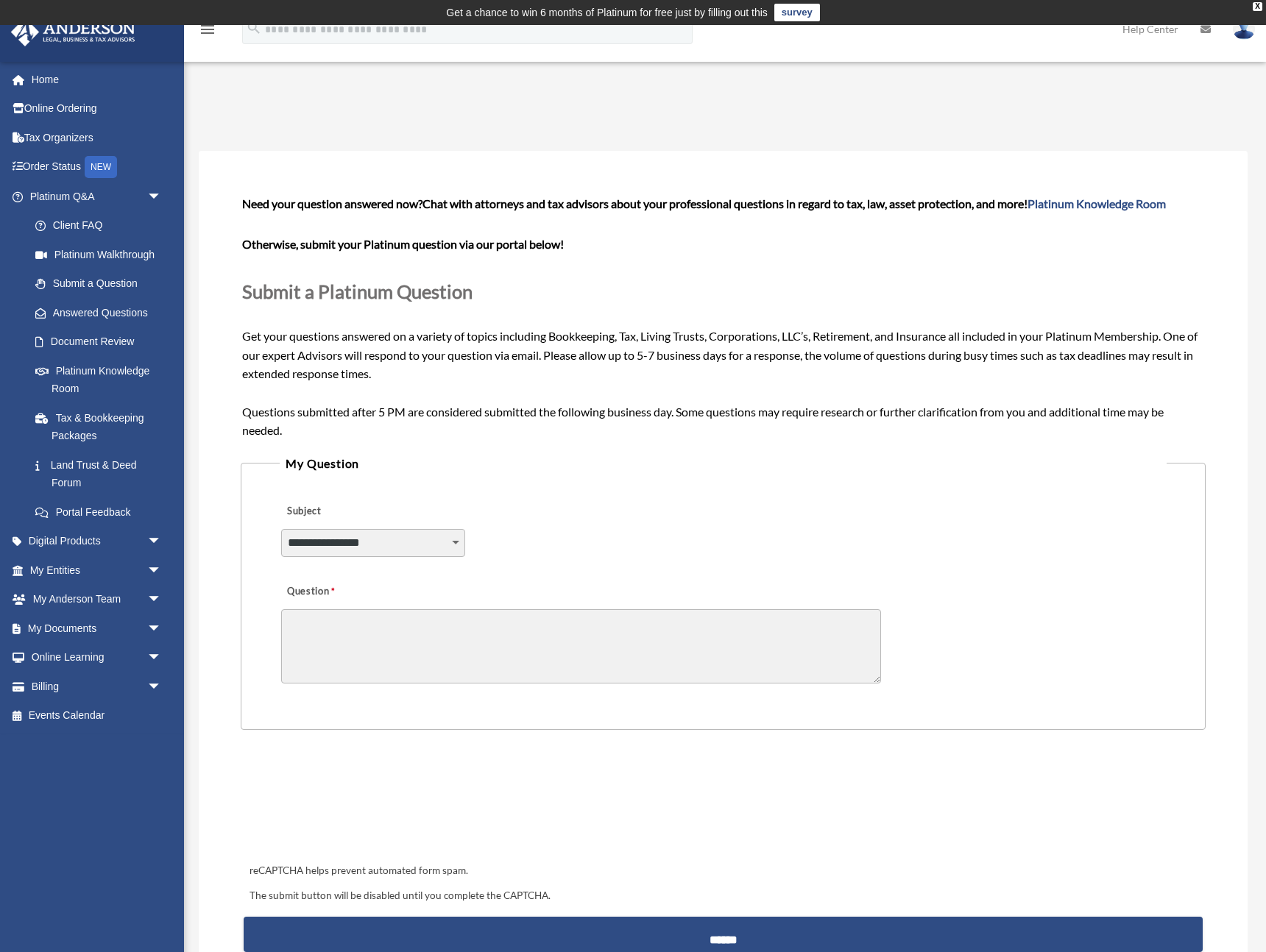
click at [368, 540] on select "**********" at bounding box center [373, 542] width 184 height 28
select select "******"
click at [281, 529] on select "**********" at bounding box center [373, 542] width 184 height 28
click at [367, 631] on textarea "Question" at bounding box center [581, 646] width 600 height 75
drag, startPoint x: 409, startPoint y: 623, endPoint x: 257, endPoint y: 621, distance: 152.0
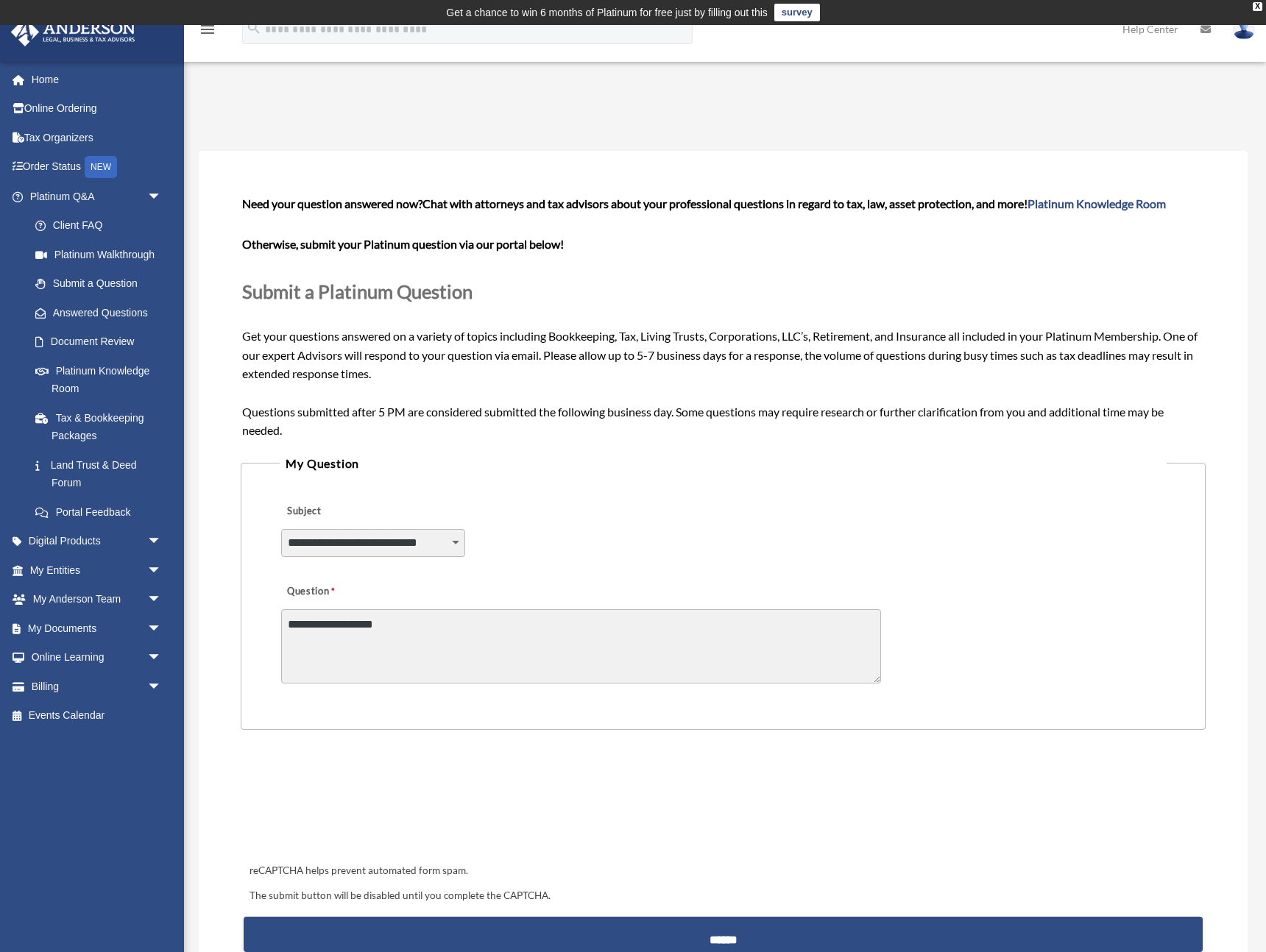
click at [257, 621] on fieldset "**********" at bounding box center [723, 591] width 965 height 277
type textarea "*"
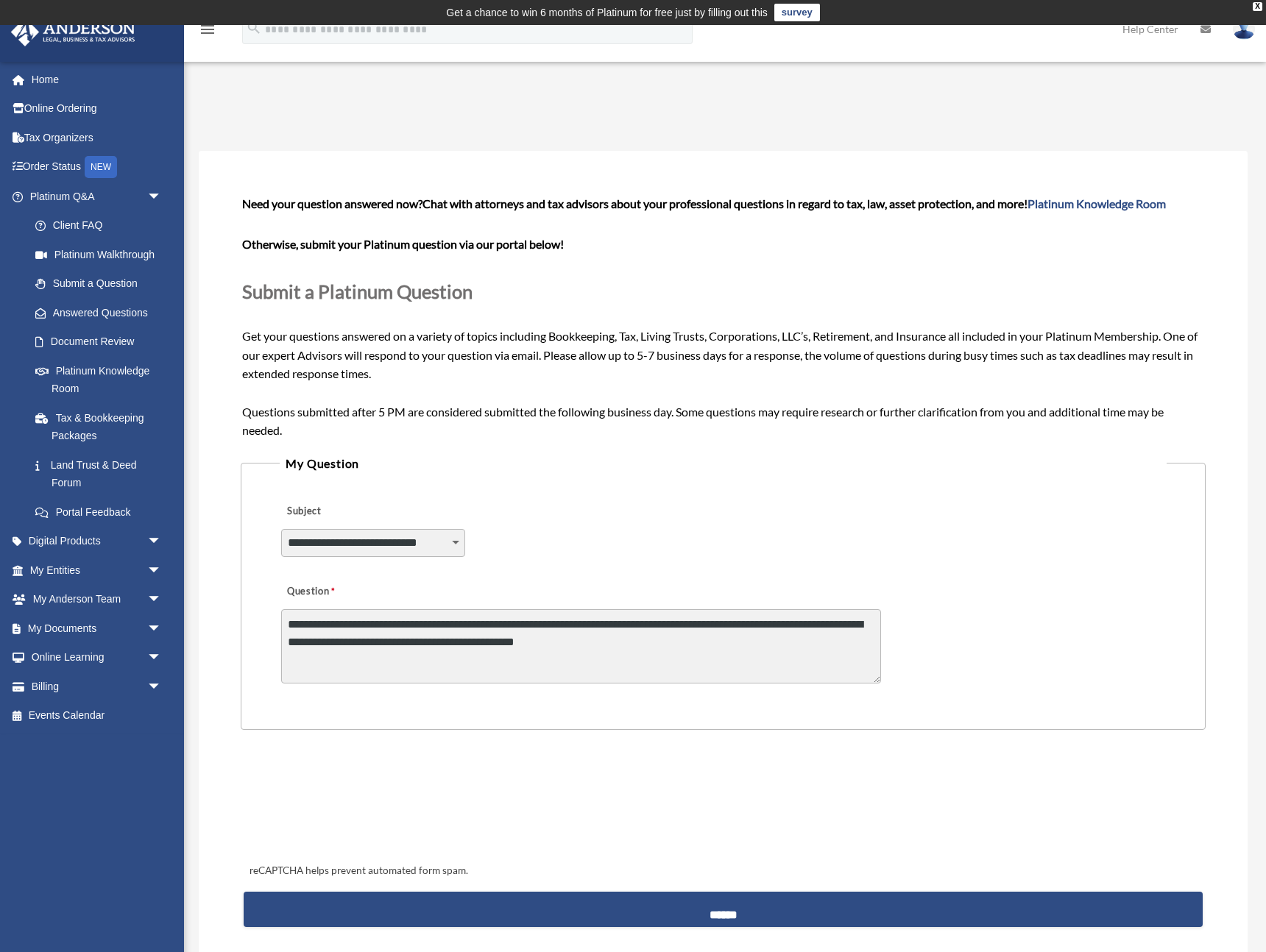
click at [288, 621] on textarea "**********" at bounding box center [581, 646] width 600 height 75
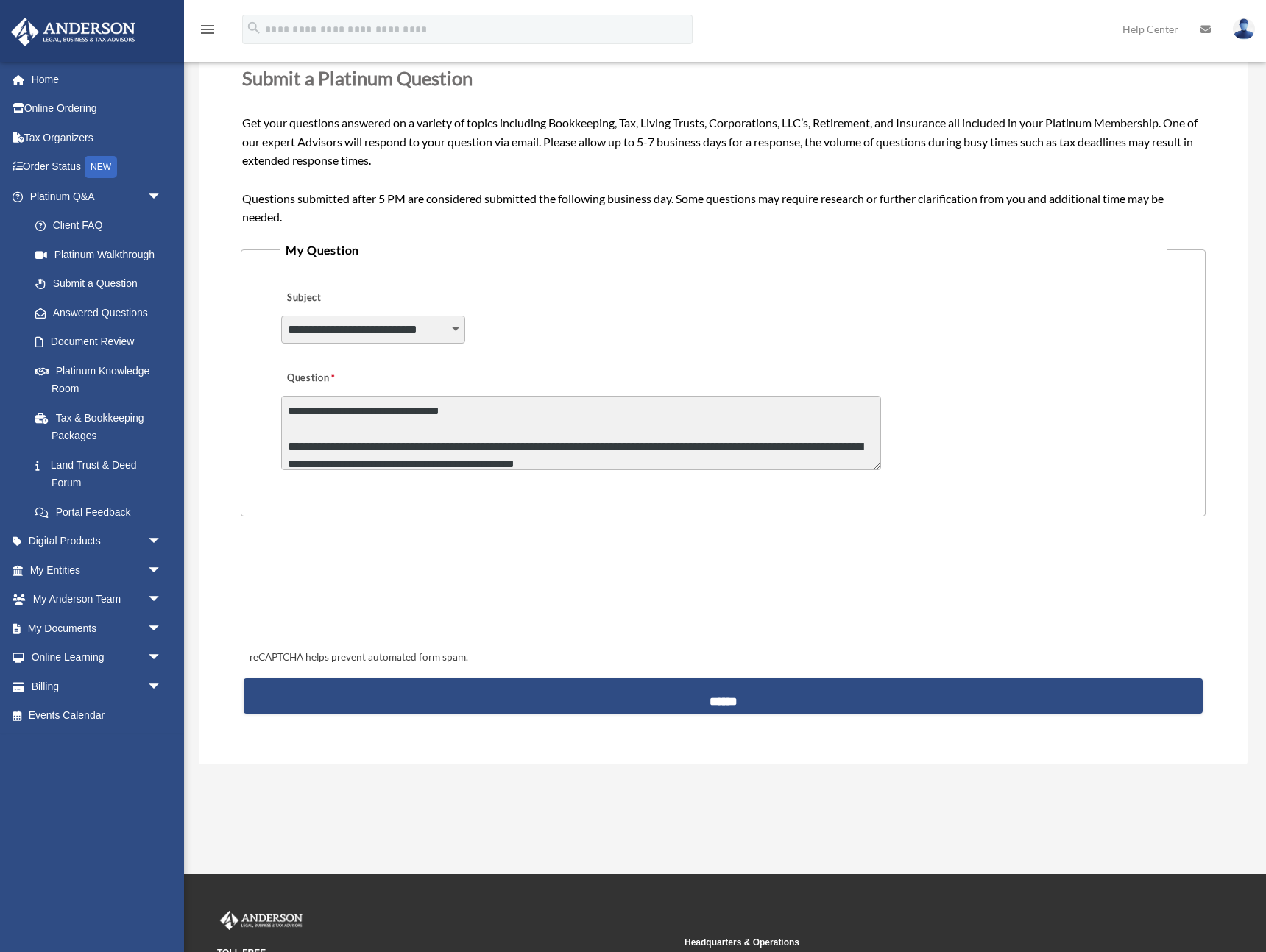
scroll to position [215, 0]
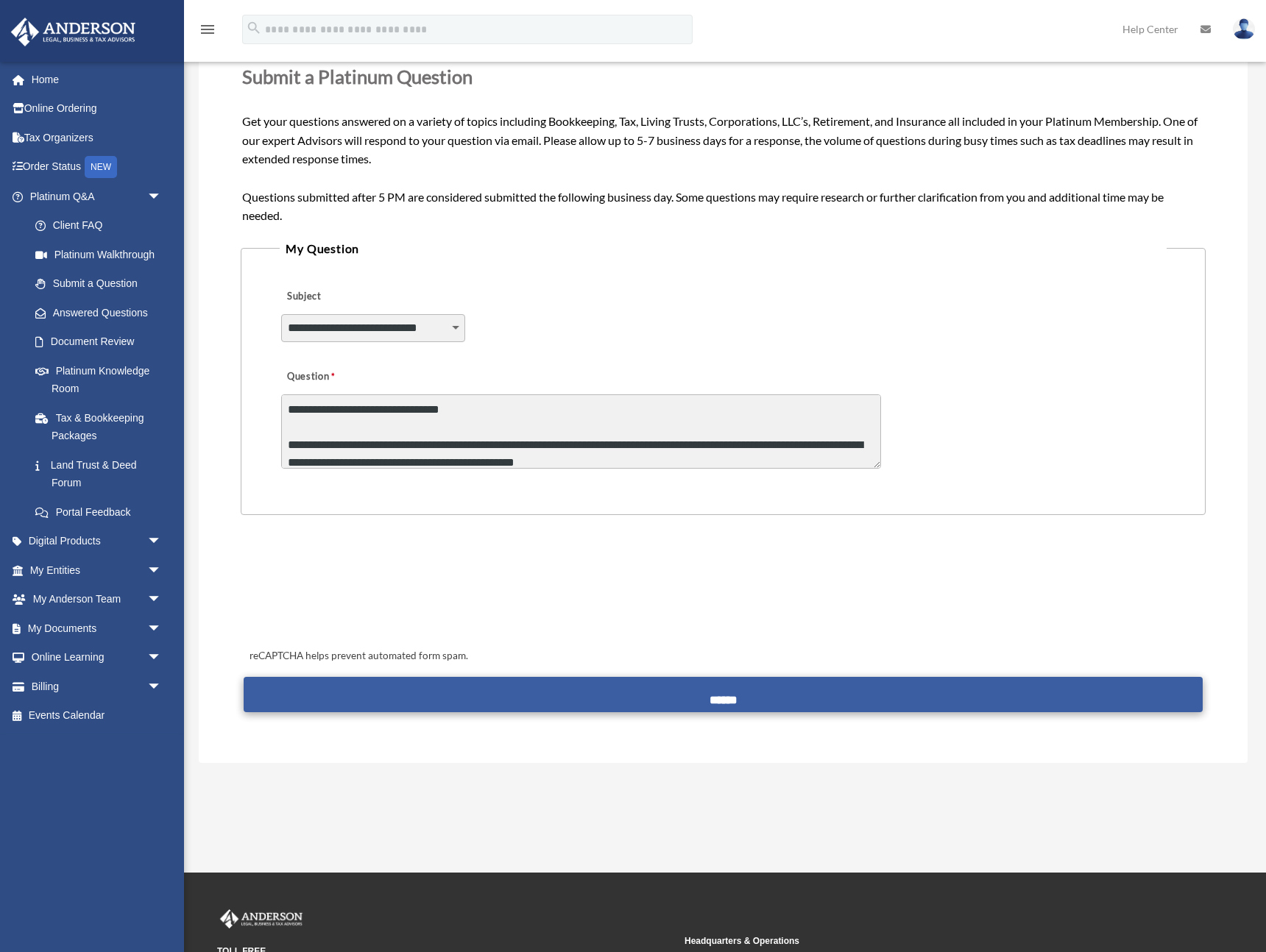
type textarea "**********"
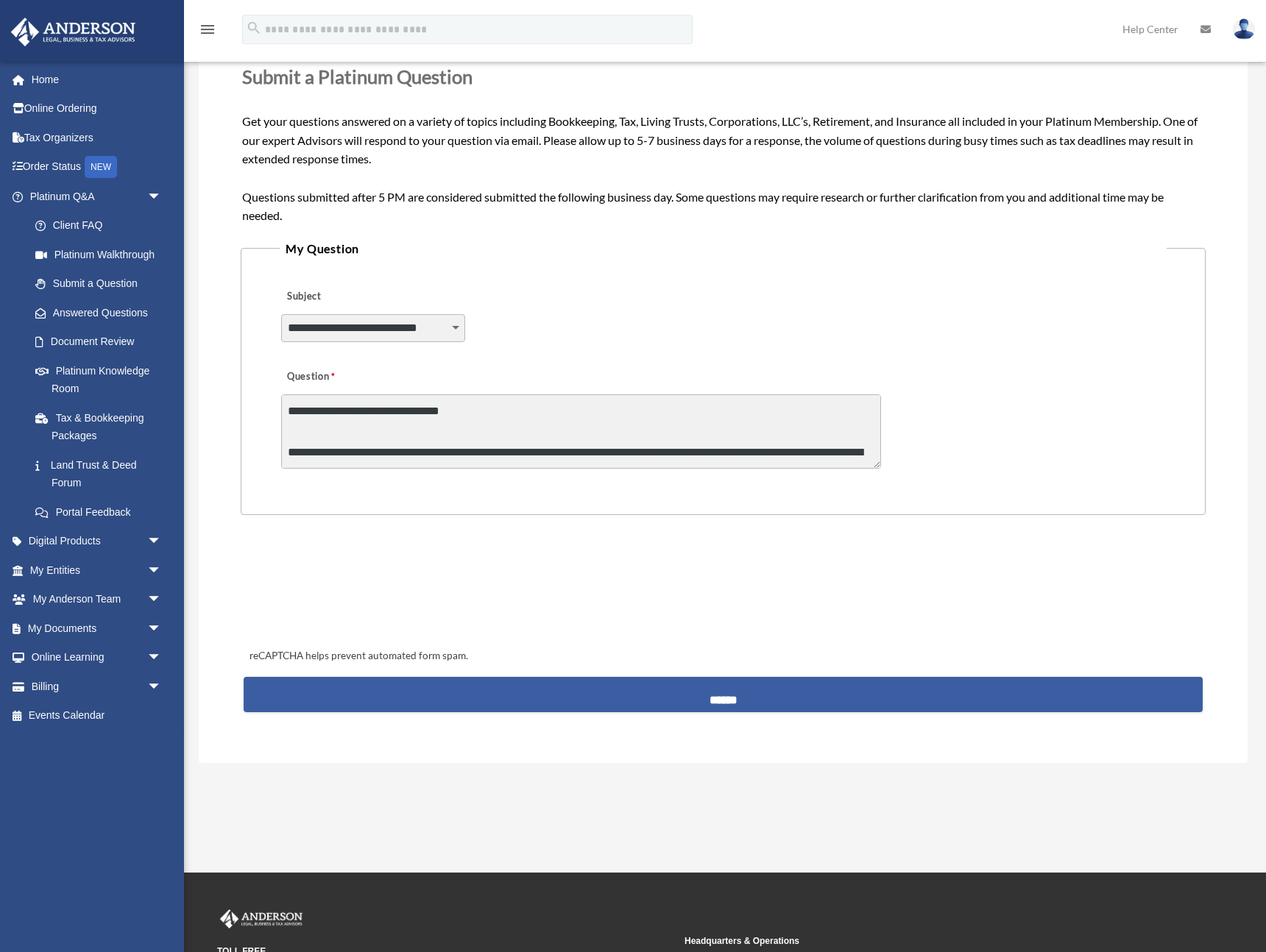
click at [725, 695] on input "******" at bounding box center [723, 695] width 959 height 35
